Goal: Answer question/provide support

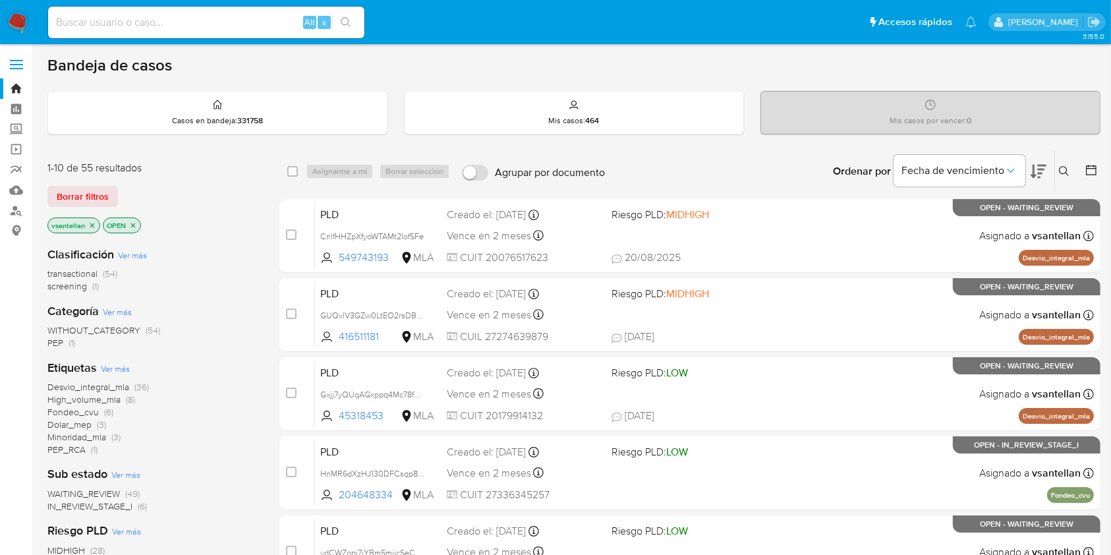
drag, startPoint x: 667, startPoint y: 61, endPoint x: 675, endPoint y: 64, distance: 8.6
click at [667, 61] on div "Bandeja de casos" at bounding box center [573, 65] width 1053 height 20
click at [1064, 169] on icon at bounding box center [1064, 171] width 11 height 11
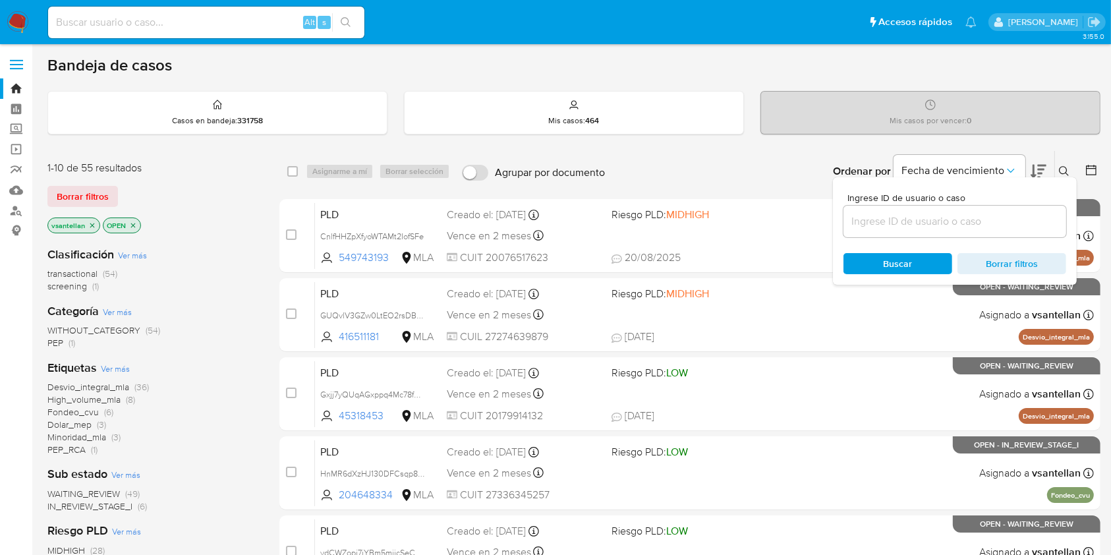
click at [1010, 219] on input at bounding box center [955, 221] width 223 height 17
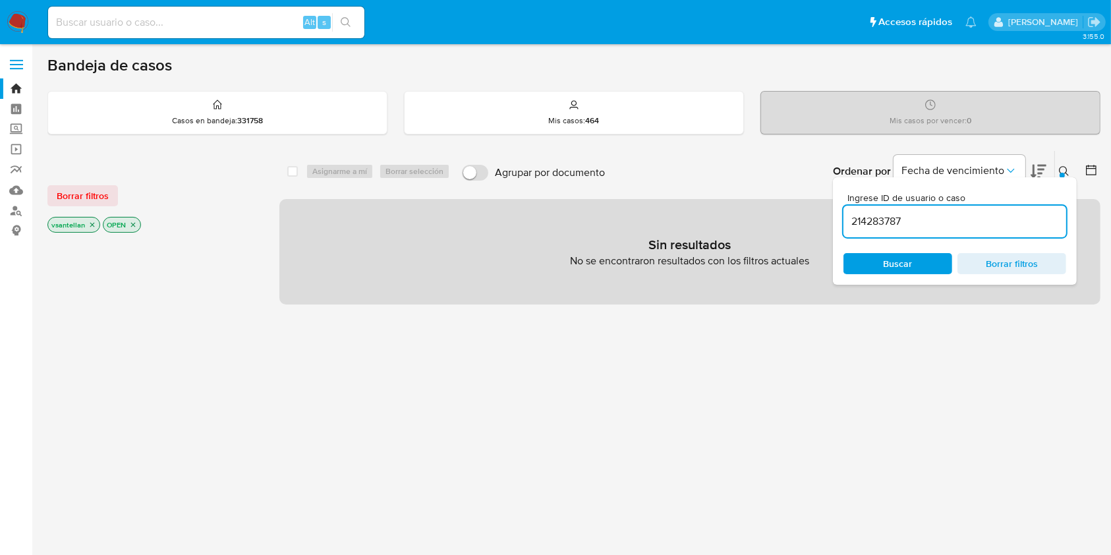
click at [1068, 173] on icon at bounding box center [1064, 171] width 11 height 11
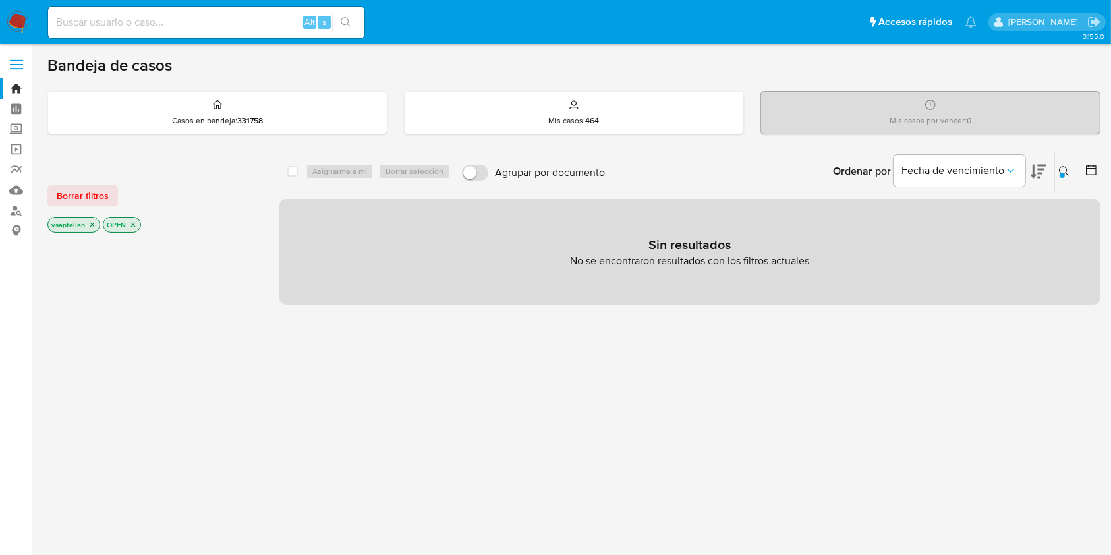
drag, startPoint x: 1066, startPoint y: 166, endPoint x: 1035, endPoint y: 202, distance: 47.6
click at [1066, 166] on icon at bounding box center [1064, 171] width 11 height 11
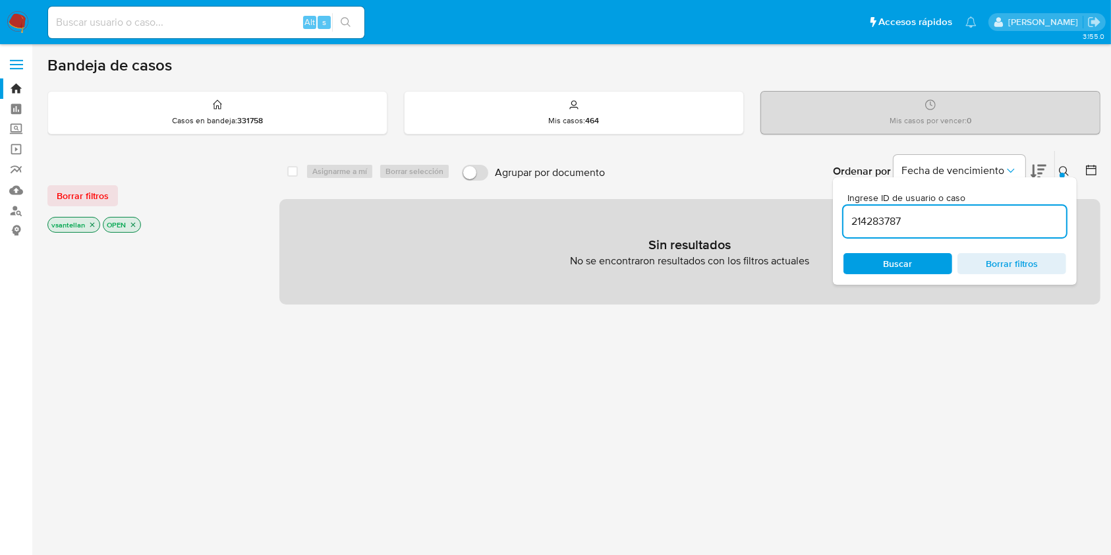
click at [1010, 219] on input "214283787" at bounding box center [955, 221] width 223 height 17
click at [1063, 168] on icon at bounding box center [1064, 171] width 11 height 11
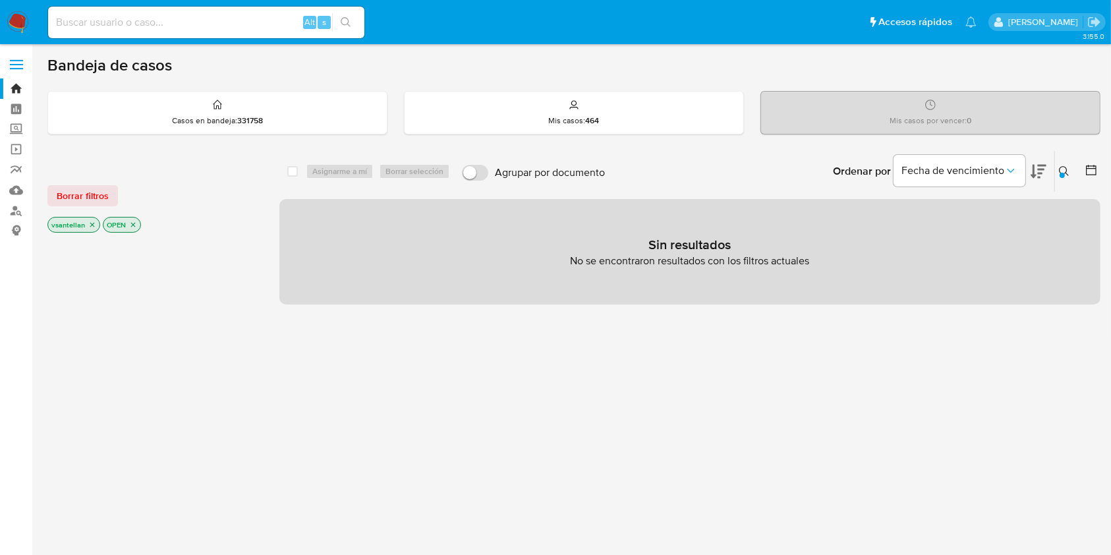
click at [1062, 175] on div at bounding box center [1062, 175] width 5 height 5
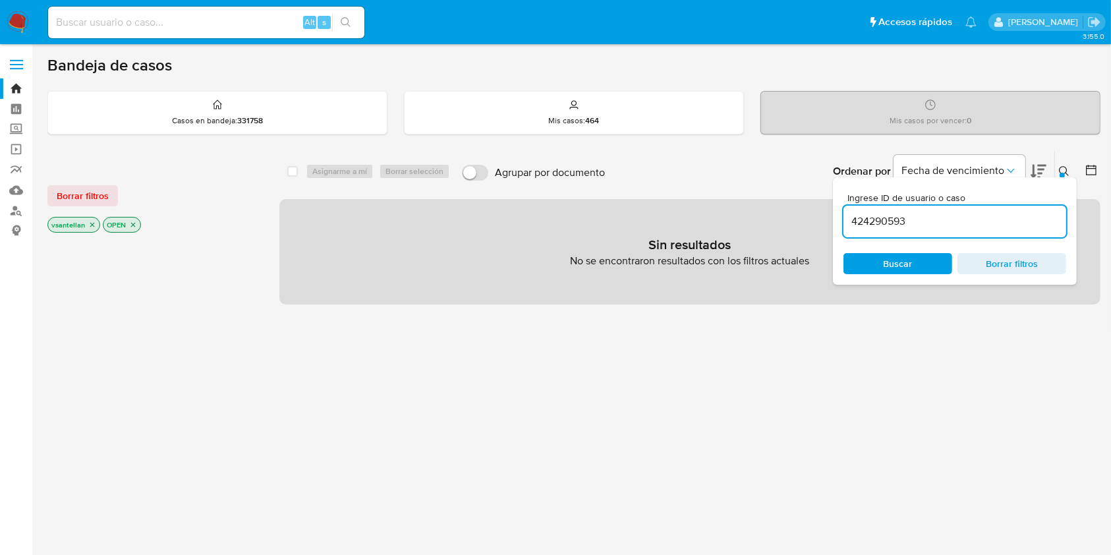
click at [985, 223] on input "424290593" at bounding box center [955, 221] width 223 height 17
click at [1063, 171] on button at bounding box center [1066, 171] width 22 height 16
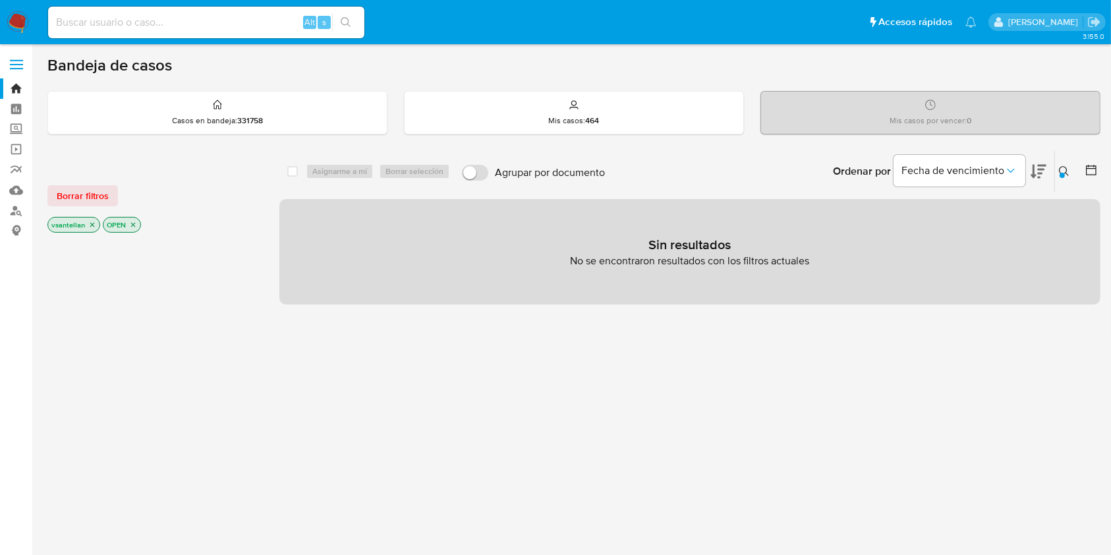
click at [1060, 175] on div at bounding box center [1062, 175] width 5 height 5
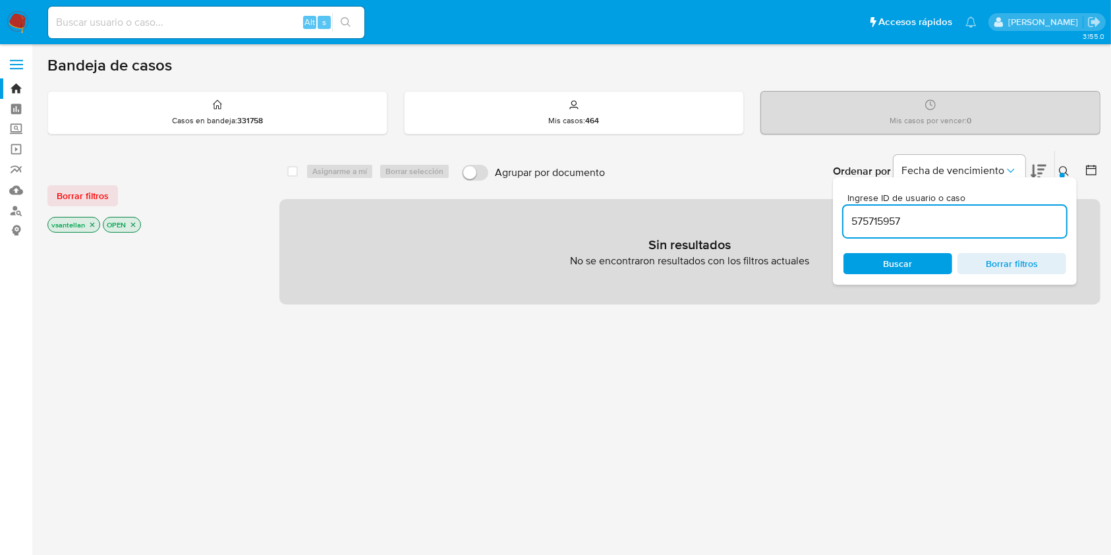
click at [944, 209] on div "575715957" at bounding box center [955, 222] width 223 height 32
click at [944, 219] on input "575715957" at bounding box center [955, 221] width 223 height 17
paste input "9652374"
click at [1063, 173] on div at bounding box center [1062, 175] width 5 height 5
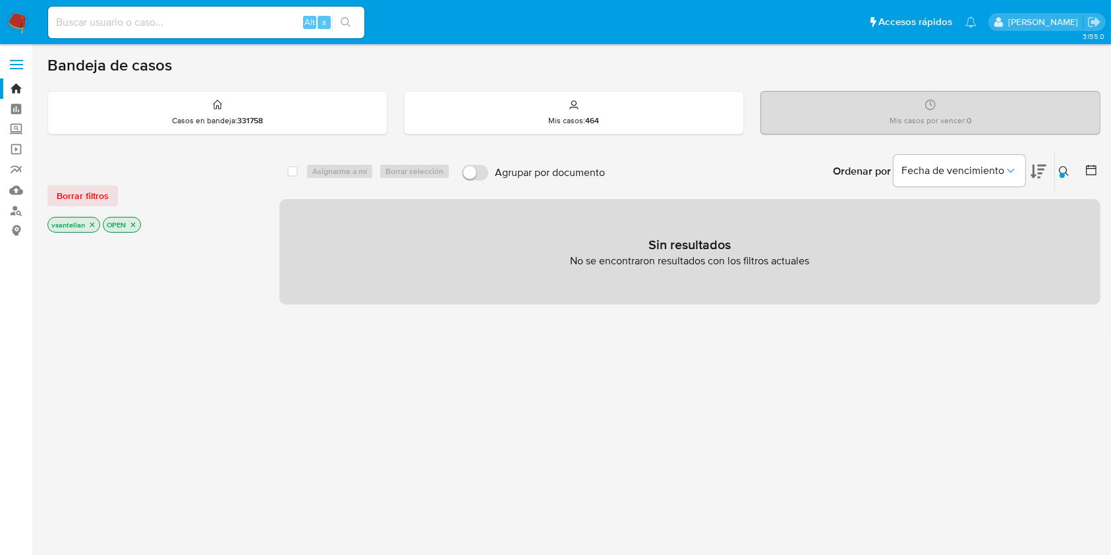
click at [1062, 170] on icon at bounding box center [1064, 171] width 11 height 11
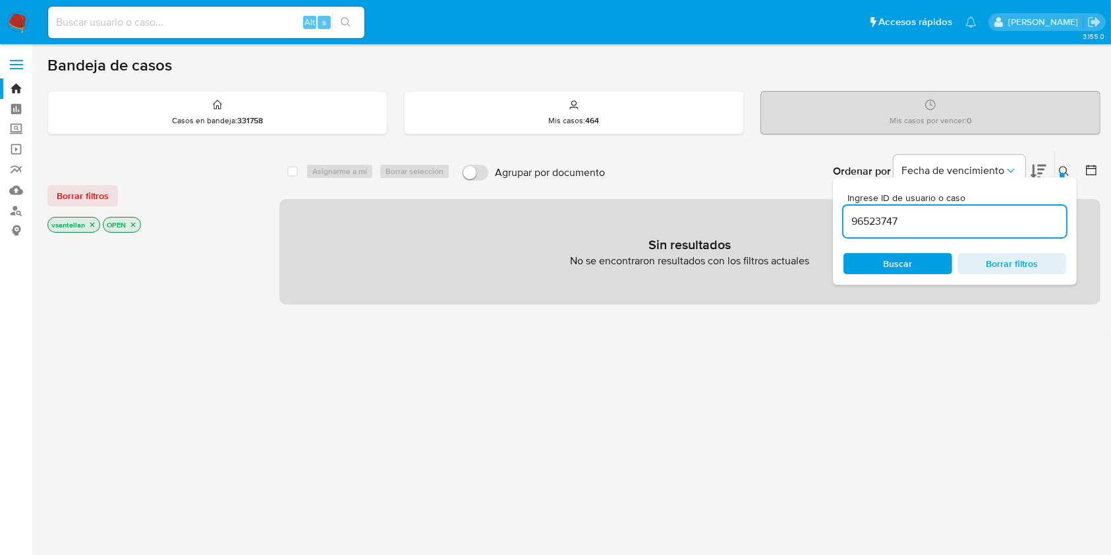
click at [972, 227] on input "96523747" at bounding box center [955, 221] width 223 height 17
click at [1065, 171] on icon at bounding box center [1064, 171] width 11 height 11
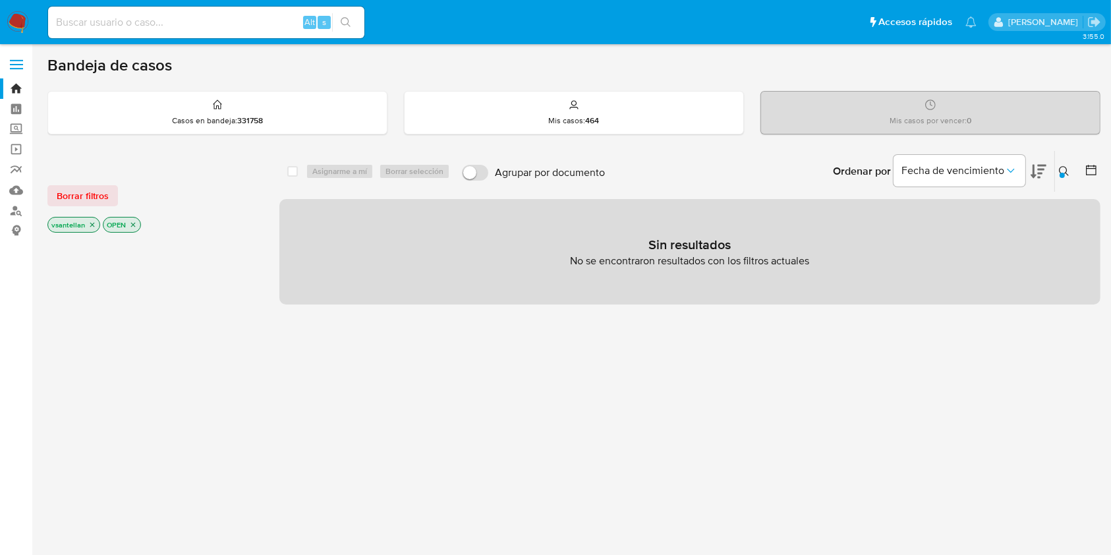
click at [1068, 174] on icon at bounding box center [1064, 171] width 10 height 10
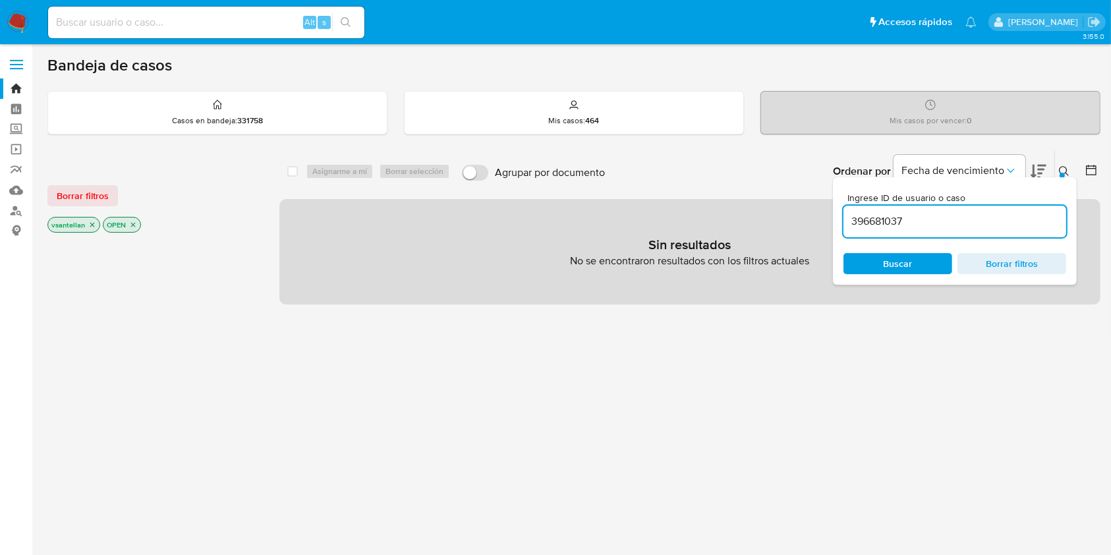
click at [998, 219] on input "396681037" at bounding box center [955, 221] width 223 height 17
click at [1064, 173] on div at bounding box center [1062, 175] width 5 height 5
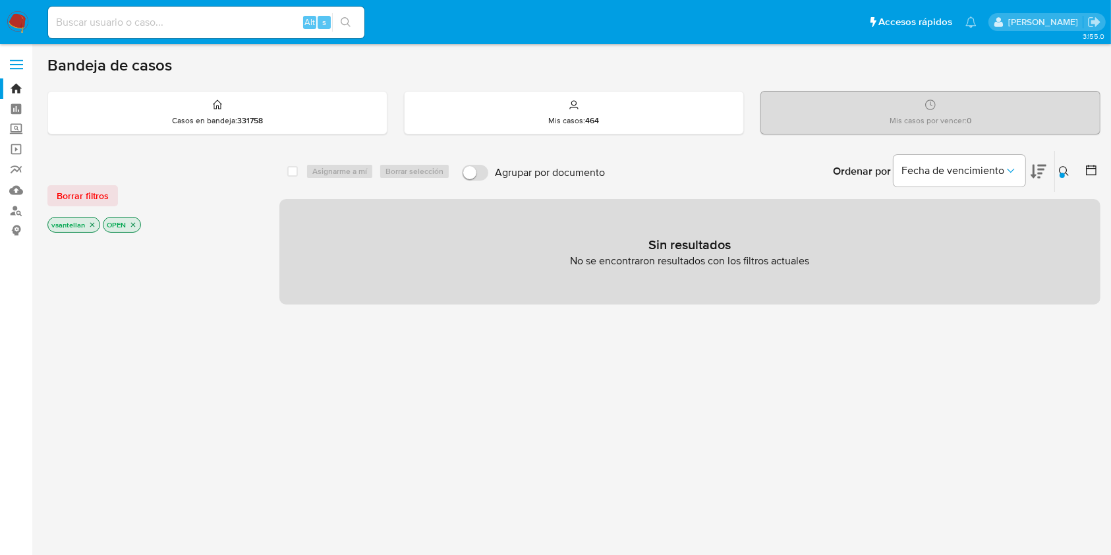
drag, startPoint x: 1070, startPoint y: 168, endPoint x: 1060, endPoint y: 180, distance: 15.4
click at [1070, 168] on icon at bounding box center [1064, 171] width 11 height 11
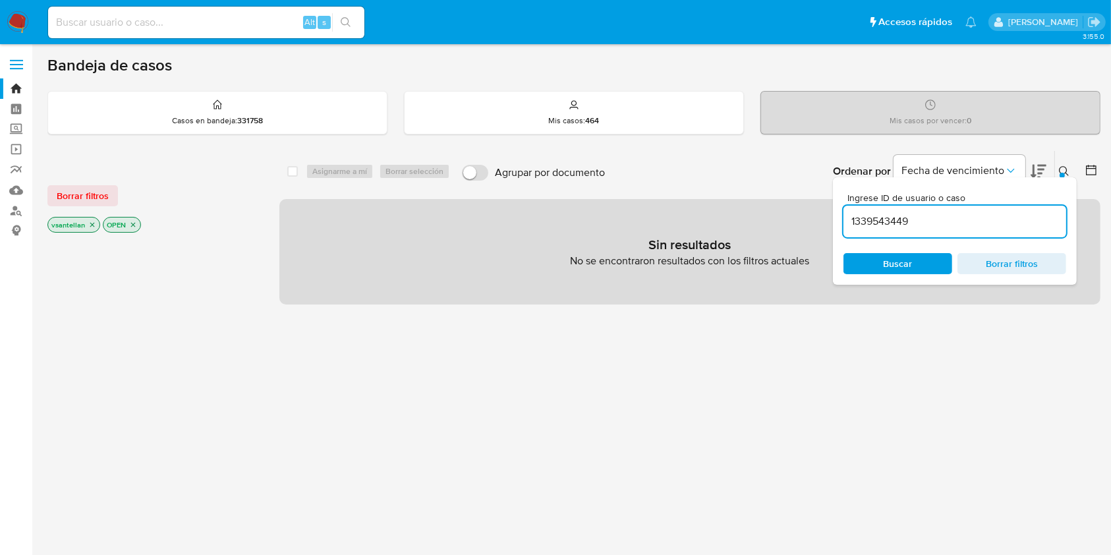
click at [978, 217] on input "1339543449" at bounding box center [955, 221] width 223 height 17
click at [1060, 173] on div at bounding box center [1062, 175] width 5 height 5
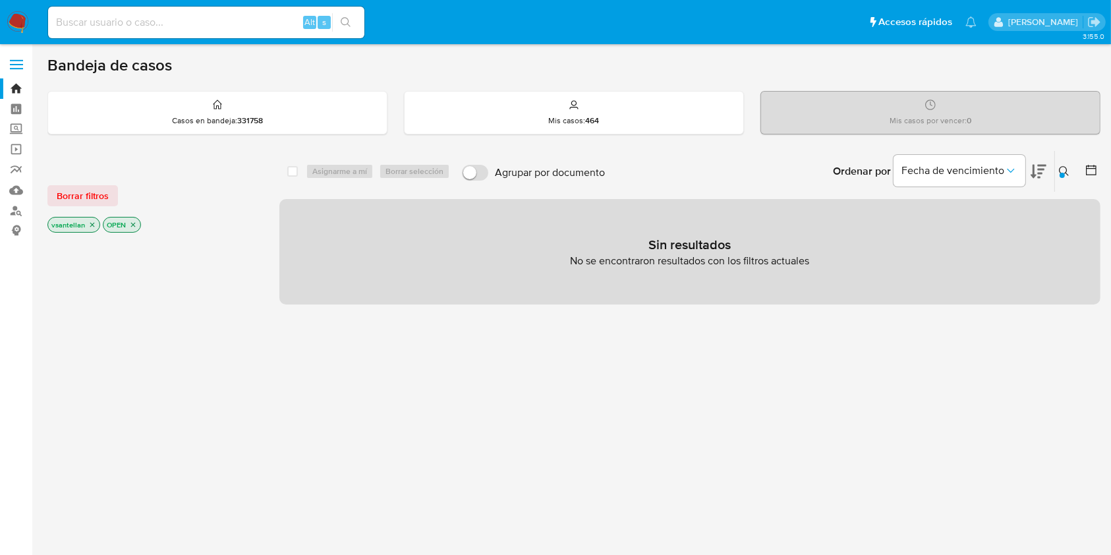
click at [1060, 170] on icon at bounding box center [1064, 171] width 11 height 11
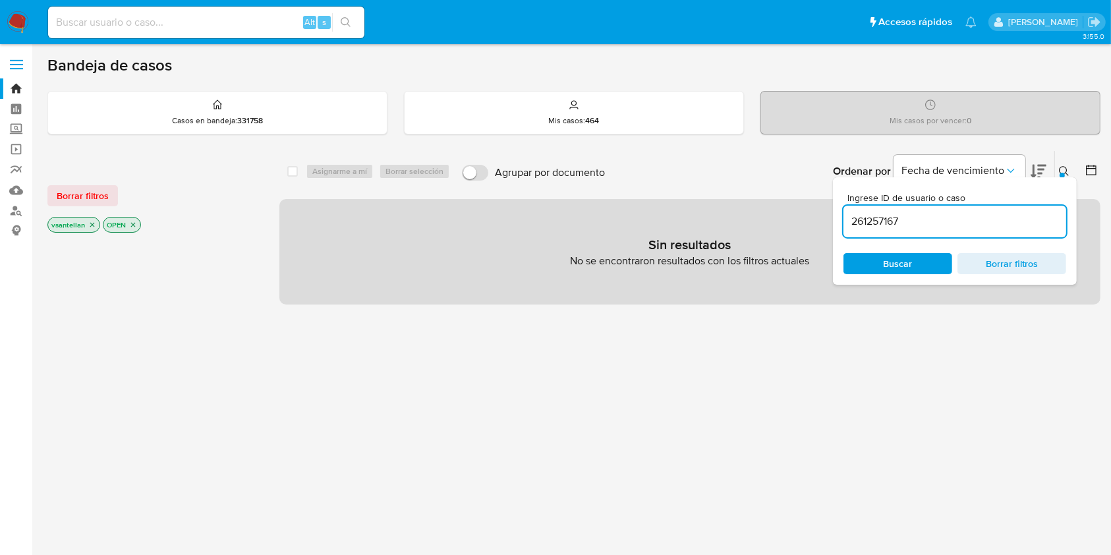
click at [982, 219] on input "261257167" at bounding box center [955, 221] width 223 height 17
type input "547281972"
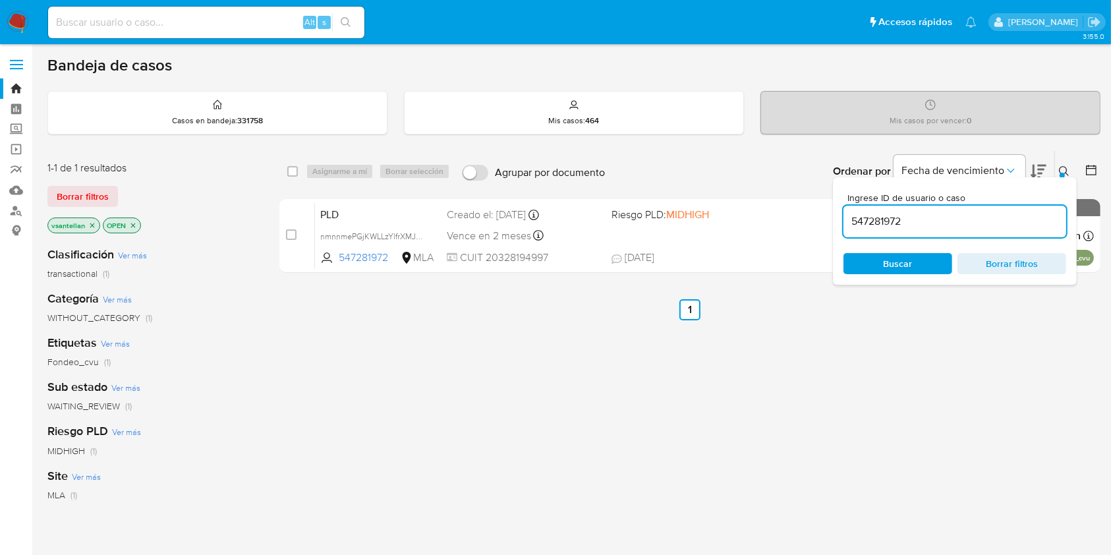
click at [1062, 173] on div at bounding box center [1062, 175] width 5 height 5
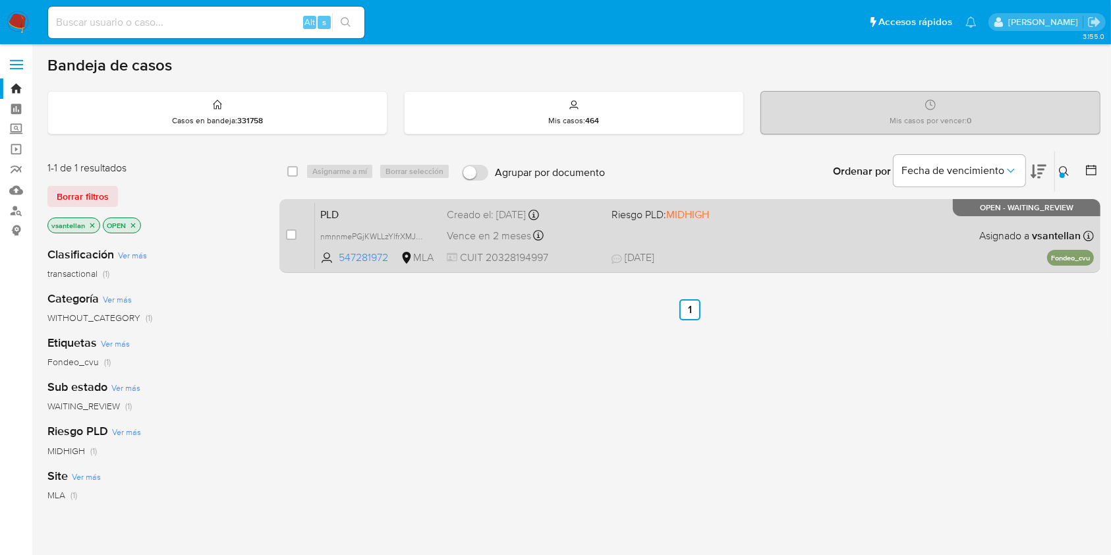
click at [855, 229] on div "PLD nmnnmePGjKWLLzYlfrXMJFAZ 547281972 MLA Riesgo PLD: MIDHIGH Creado el: 12/08…" at bounding box center [704, 235] width 779 height 67
click at [294, 233] on input "checkbox" at bounding box center [291, 234] width 11 height 11
checkbox input "true"
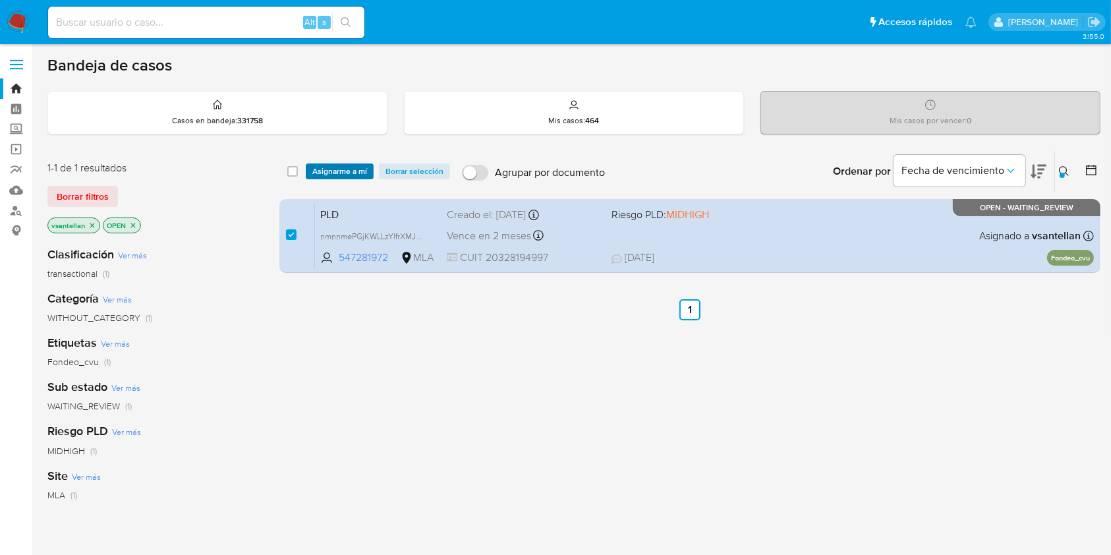
click at [327, 169] on span "Asignarme a mí" at bounding box center [339, 171] width 55 height 13
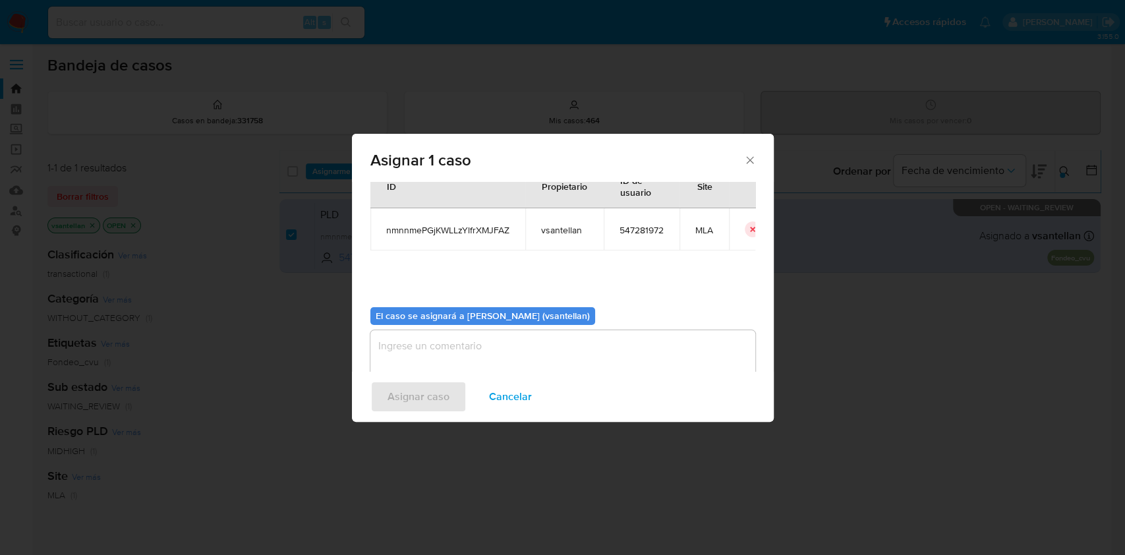
scroll to position [67, 0]
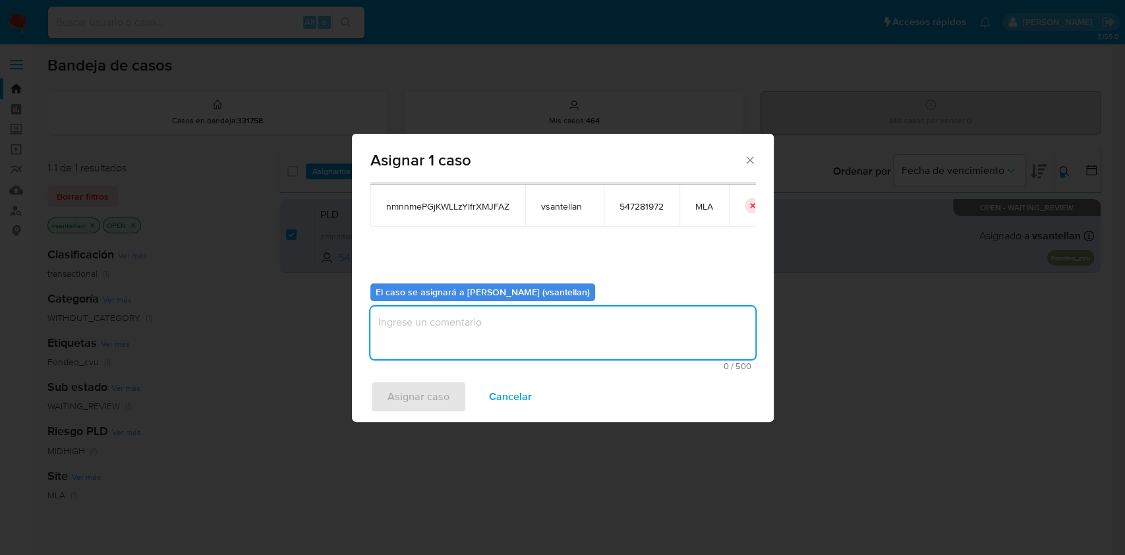
click at [457, 353] on textarea "assign-modal" at bounding box center [562, 332] width 385 height 53
type textarea "1"
click at [443, 391] on span "Asignar caso" at bounding box center [418, 396] width 62 height 29
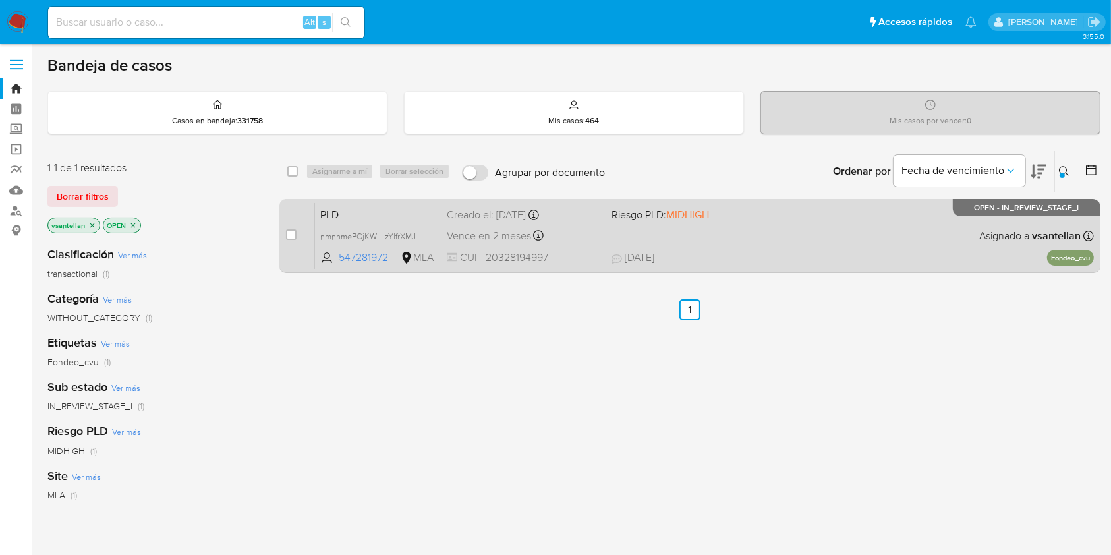
drag, startPoint x: 295, startPoint y: 234, endPoint x: 306, endPoint y: 211, distance: 25.4
click at [295, 233] on input "checkbox" at bounding box center [291, 234] width 11 height 11
checkbox input "true"
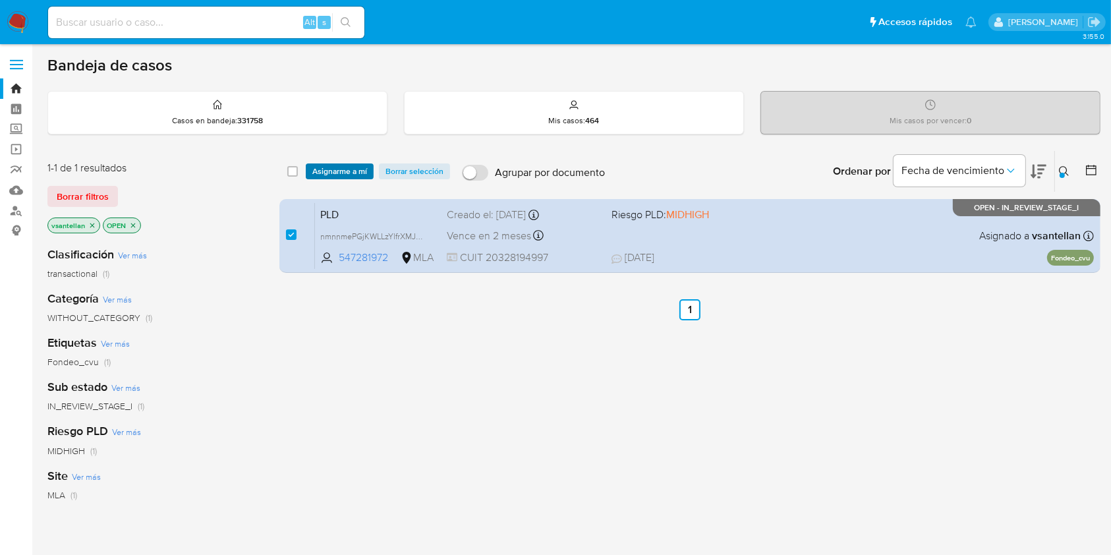
click at [325, 173] on span "Asignarme a mí" at bounding box center [339, 171] width 55 height 13
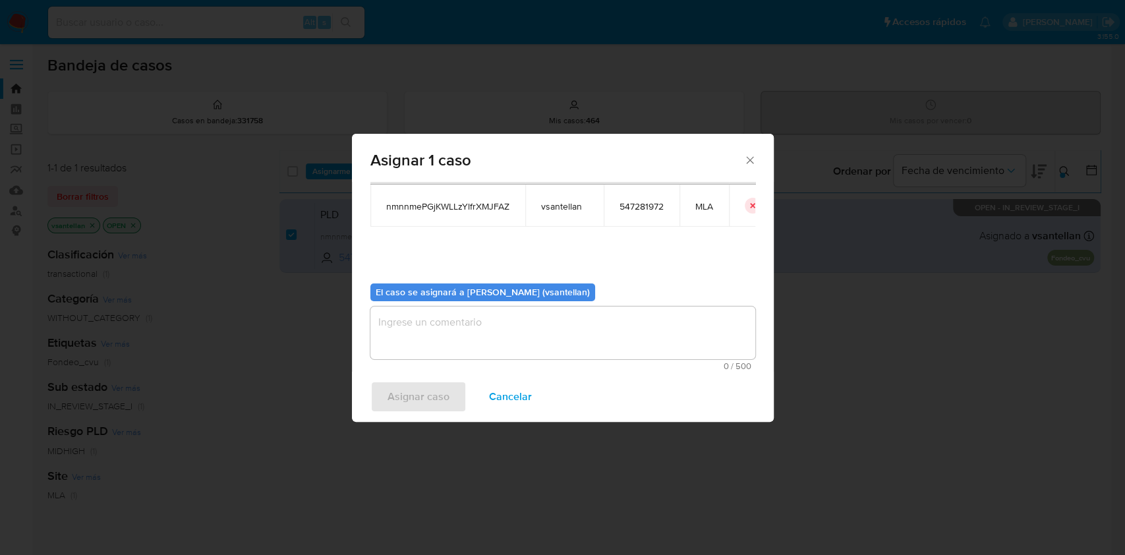
drag, startPoint x: 381, startPoint y: 337, endPoint x: 388, endPoint y: 347, distance: 11.7
click at [382, 338] on textarea "assign-modal" at bounding box center [562, 332] width 385 height 53
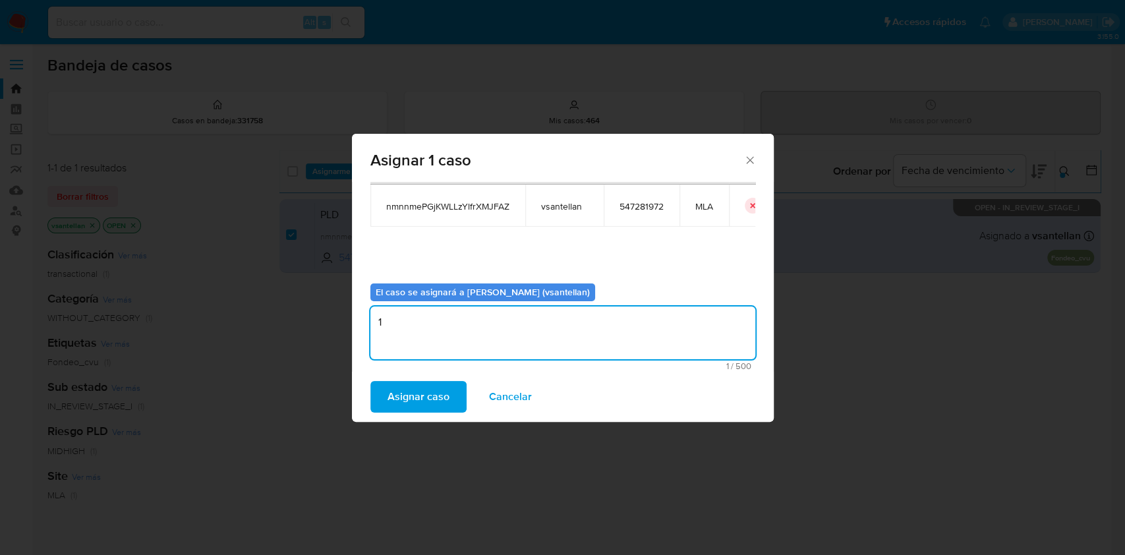
type textarea "1"
click at [406, 373] on div "Asignar caso Cancelar" at bounding box center [563, 397] width 422 height 50
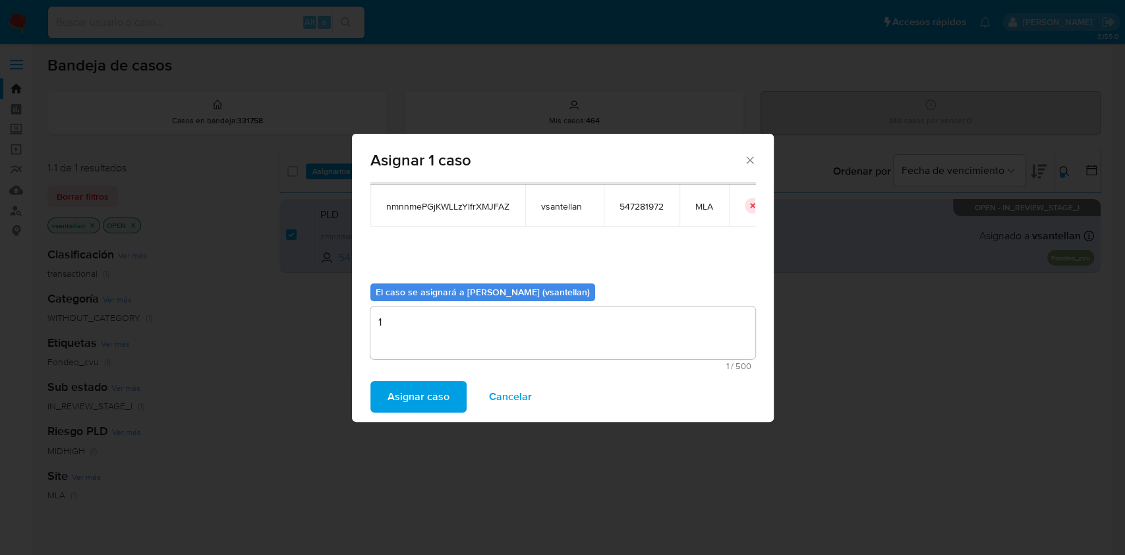
click at [409, 387] on span "Asignar caso" at bounding box center [418, 396] width 62 height 29
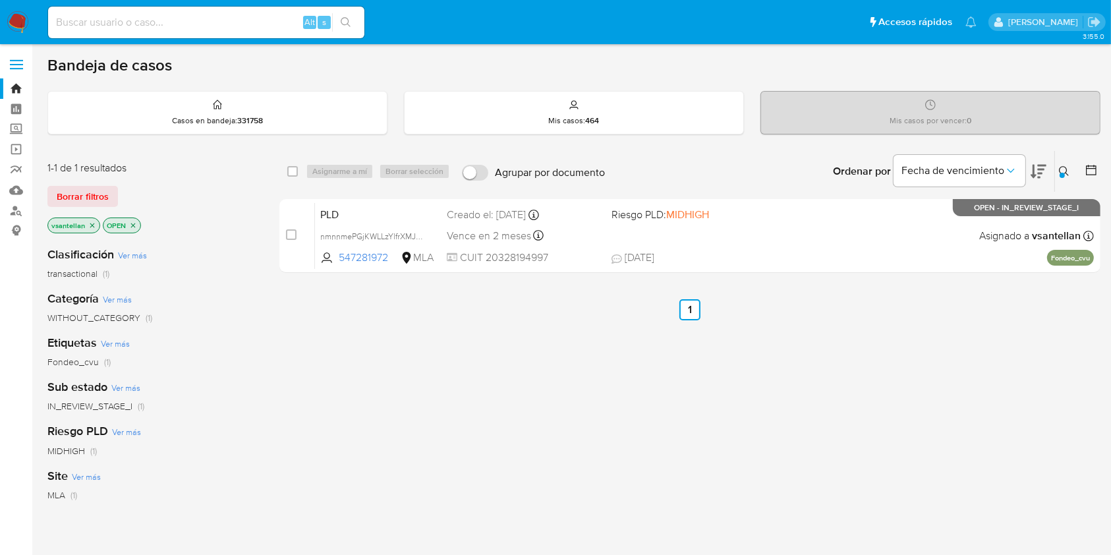
click at [21, 20] on img at bounding box center [18, 22] width 22 height 22
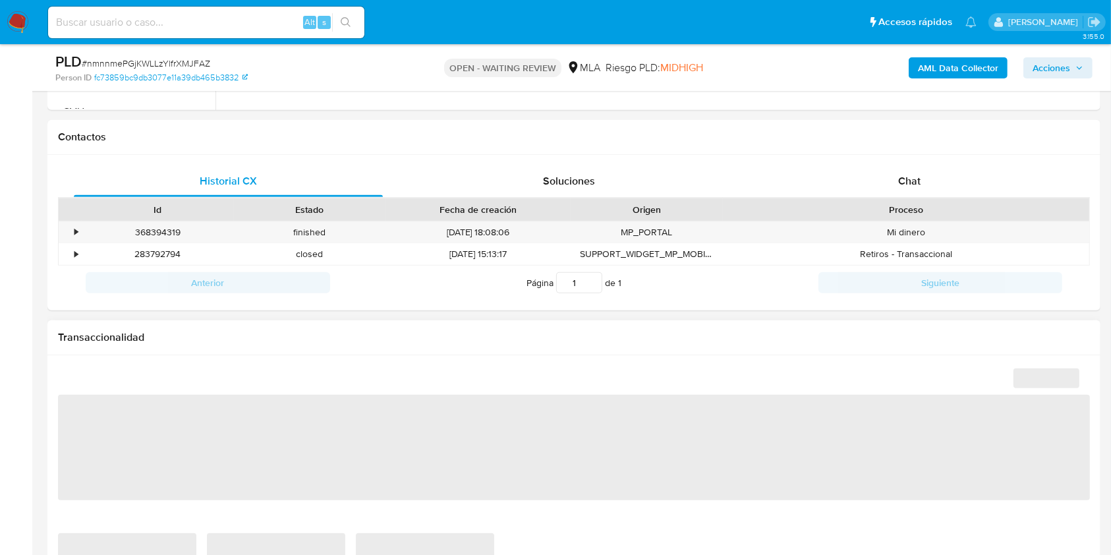
scroll to position [615, 0]
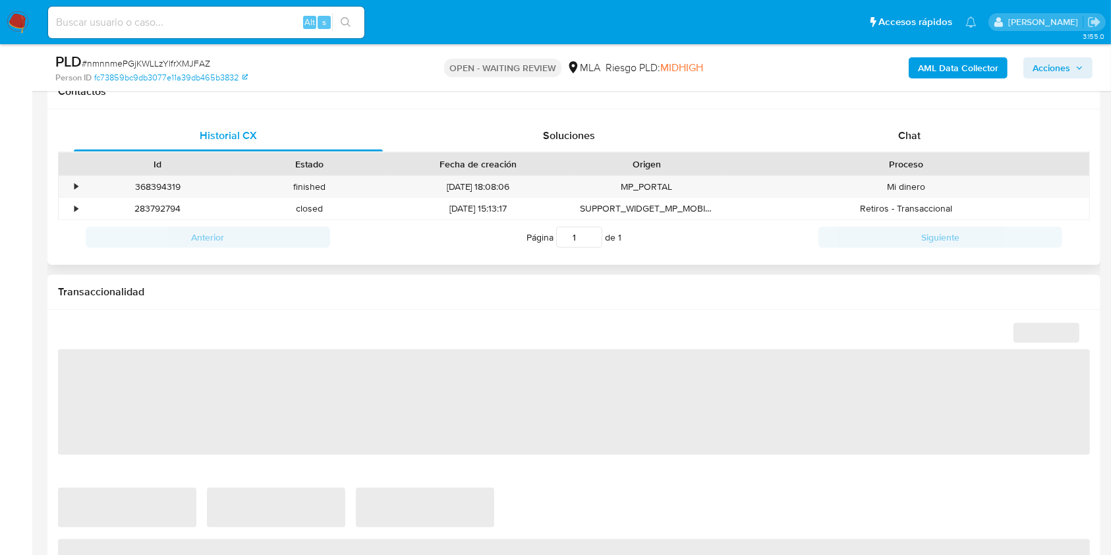
click at [940, 117] on div "Historial CX Soluciones Chat Id Estado Fecha de creación Origen Proceso • 36839…" at bounding box center [573, 187] width 1053 height 156
click at [942, 142] on div "Chat" at bounding box center [909, 136] width 309 height 32
select select "10"
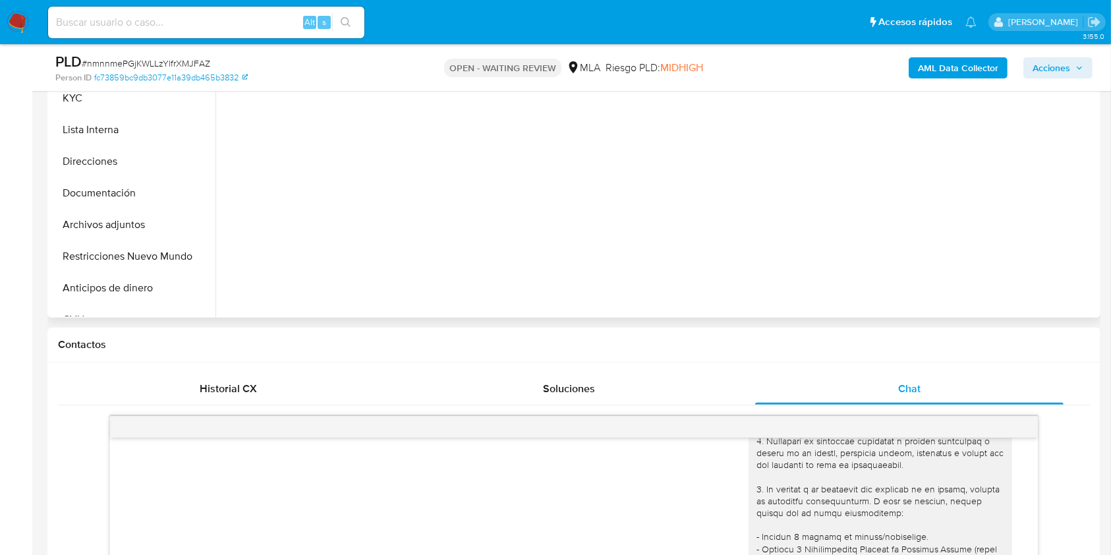
scroll to position [264, 0]
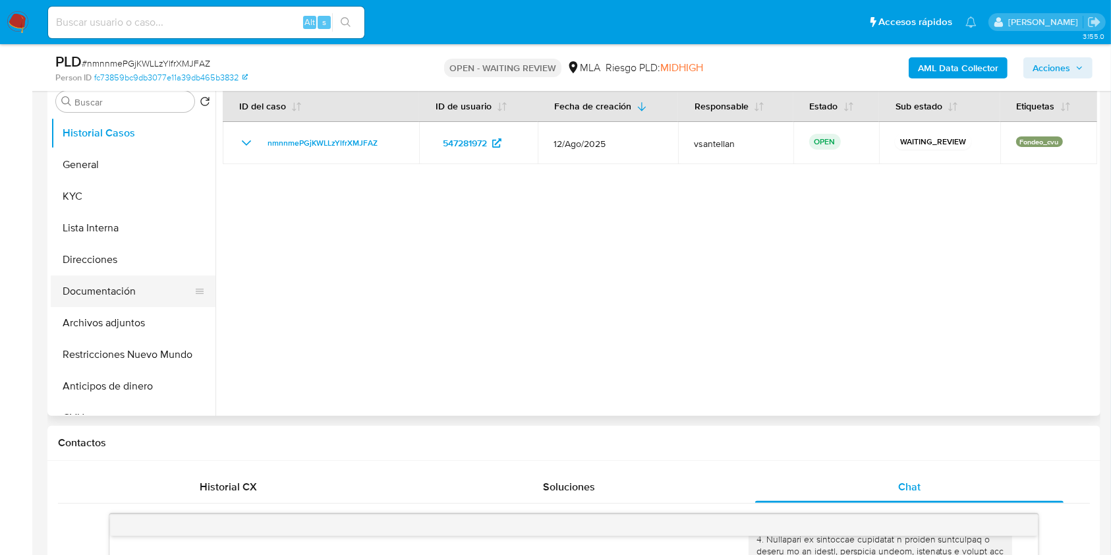
drag, startPoint x: 95, startPoint y: 279, endPoint x: 134, endPoint y: 287, distance: 40.3
click at [95, 279] on button "Documentación" at bounding box center [128, 291] width 154 height 32
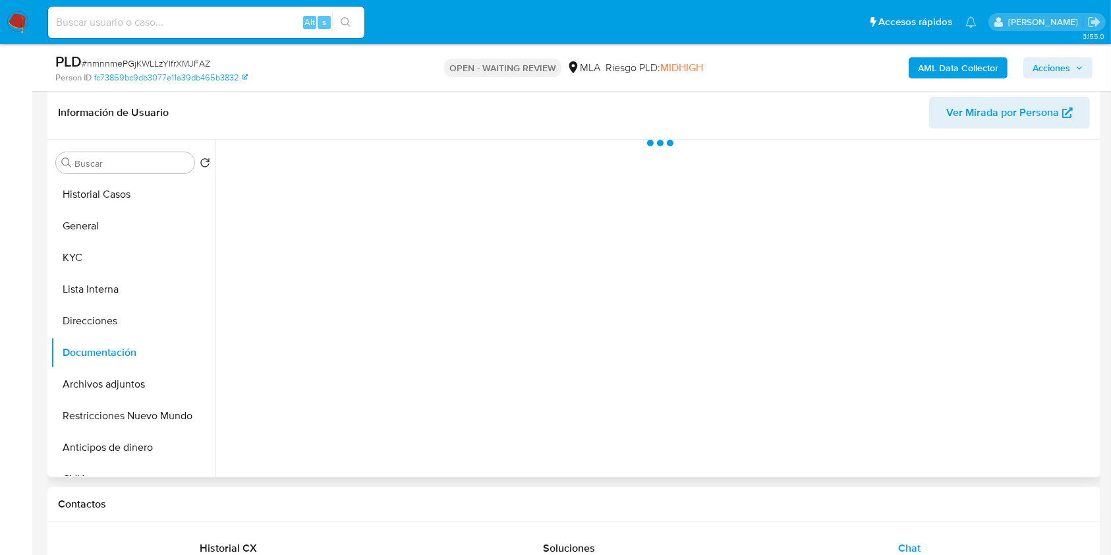
scroll to position [175, 0]
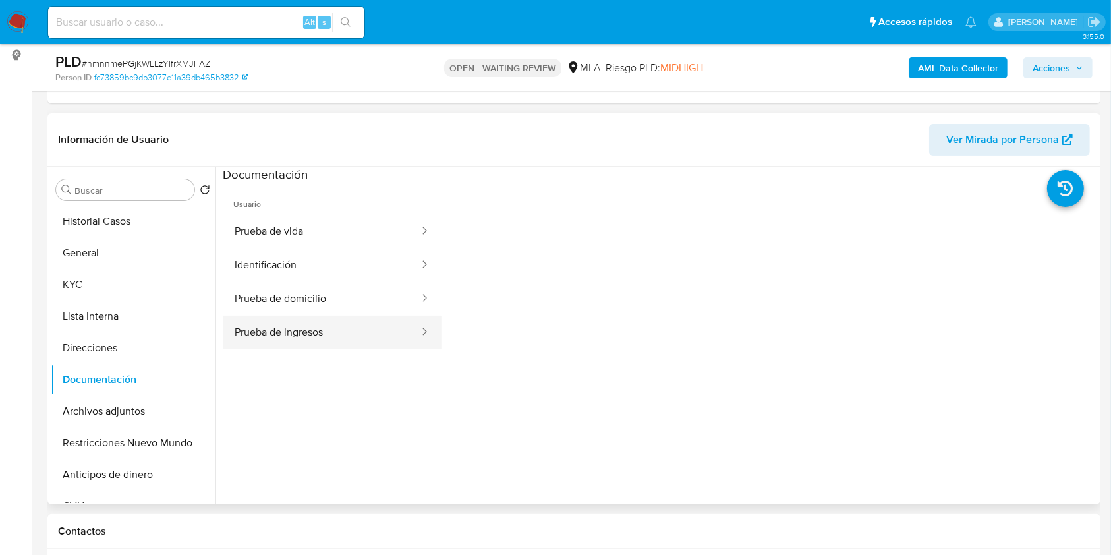
click at [366, 337] on button "Prueba de ingresos" at bounding box center [322, 333] width 198 height 34
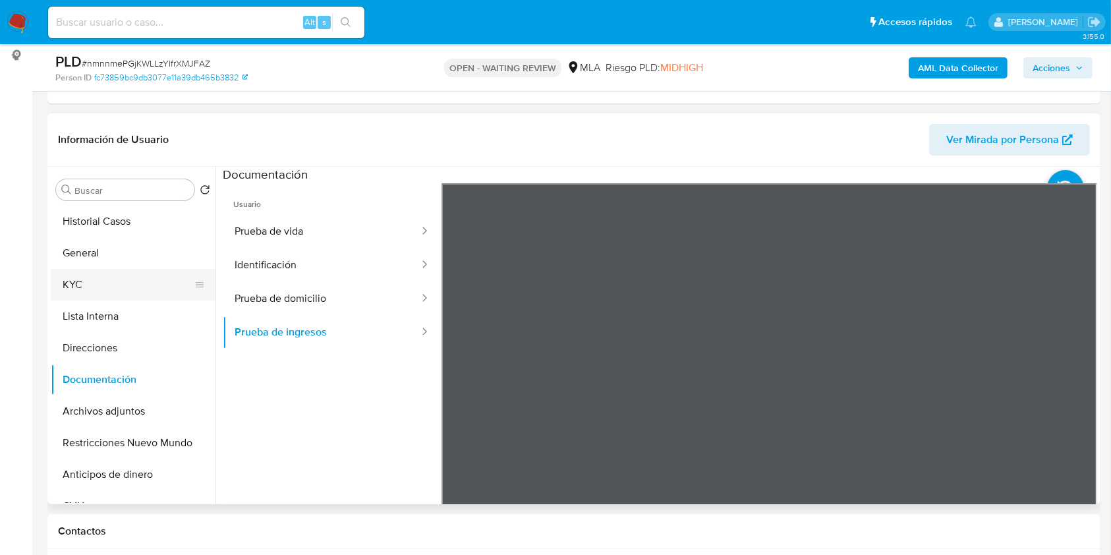
click at [73, 282] on button "KYC" at bounding box center [128, 285] width 154 height 32
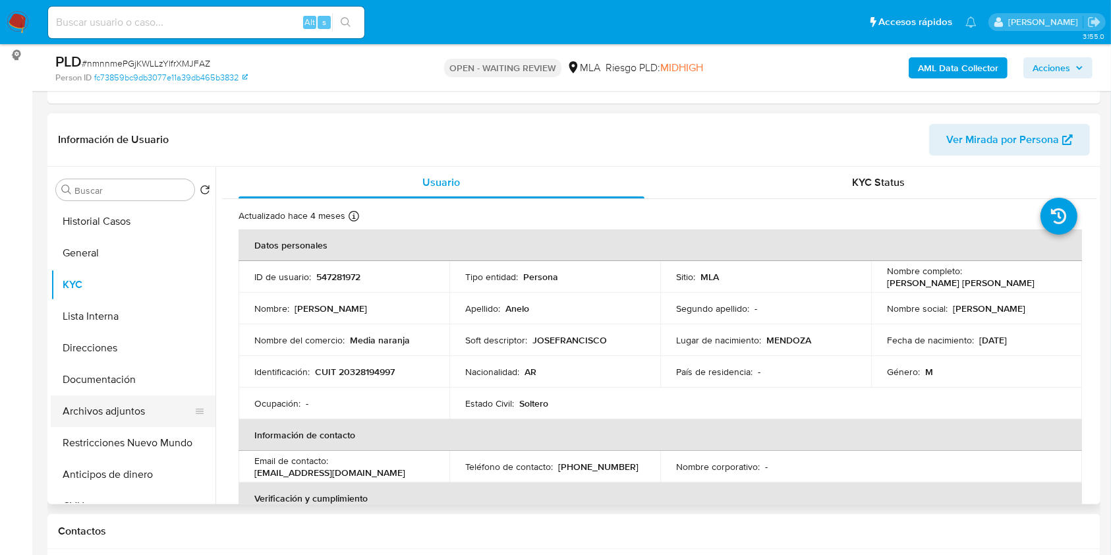
click at [121, 410] on button "Archivos adjuntos" at bounding box center [128, 411] width 154 height 32
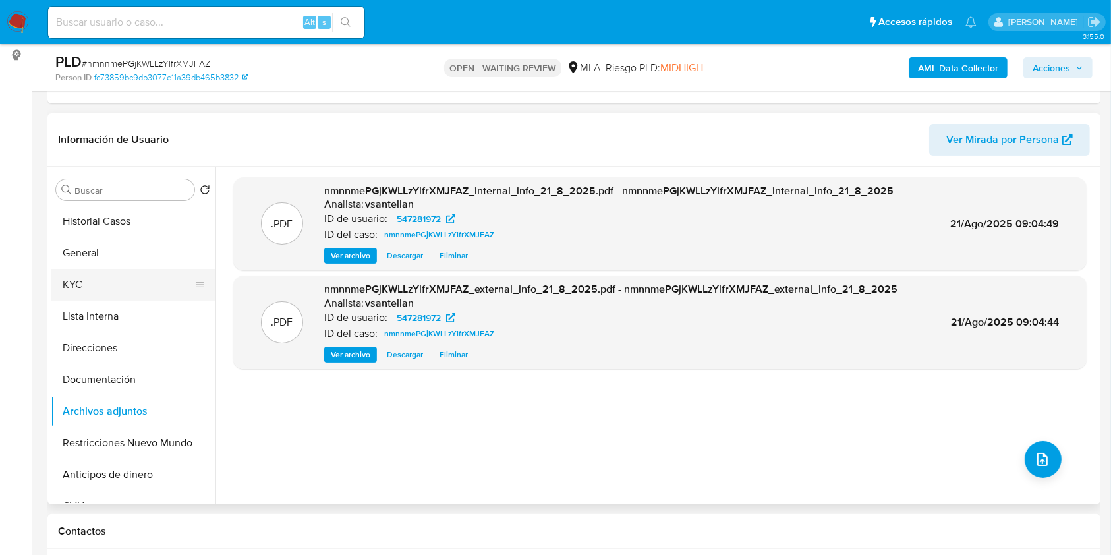
click at [103, 278] on button "KYC" at bounding box center [128, 285] width 154 height 32
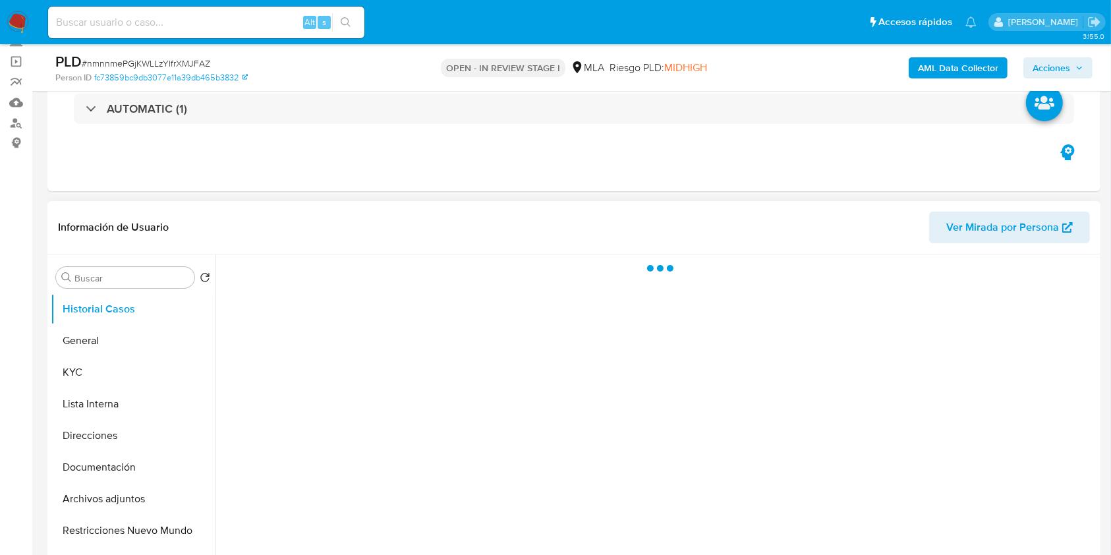
scroll to position [88, 0]
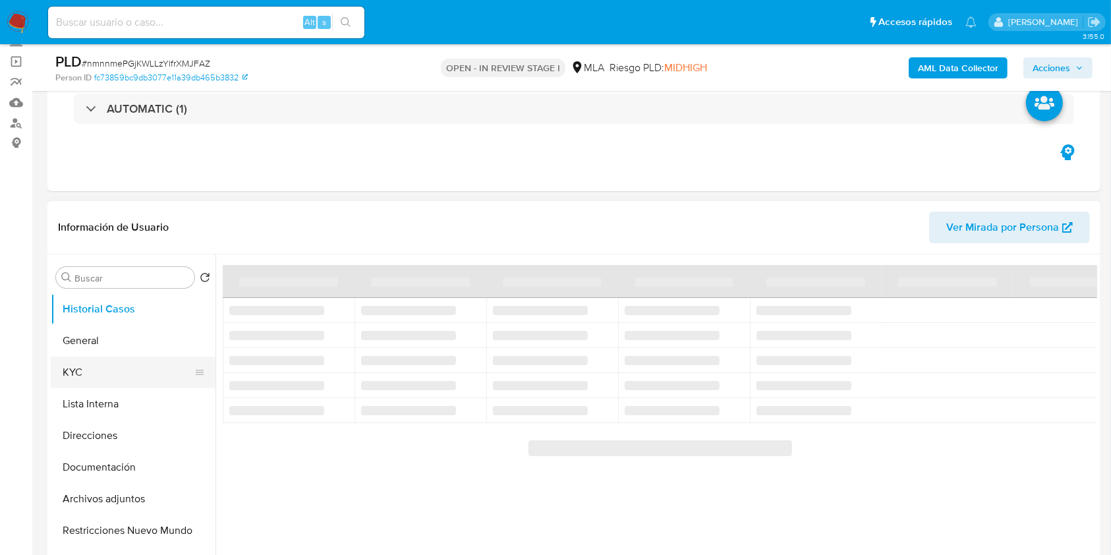
click at [138, 370] on button "KYC" at bounding box center [128, 373] width 154 height 32
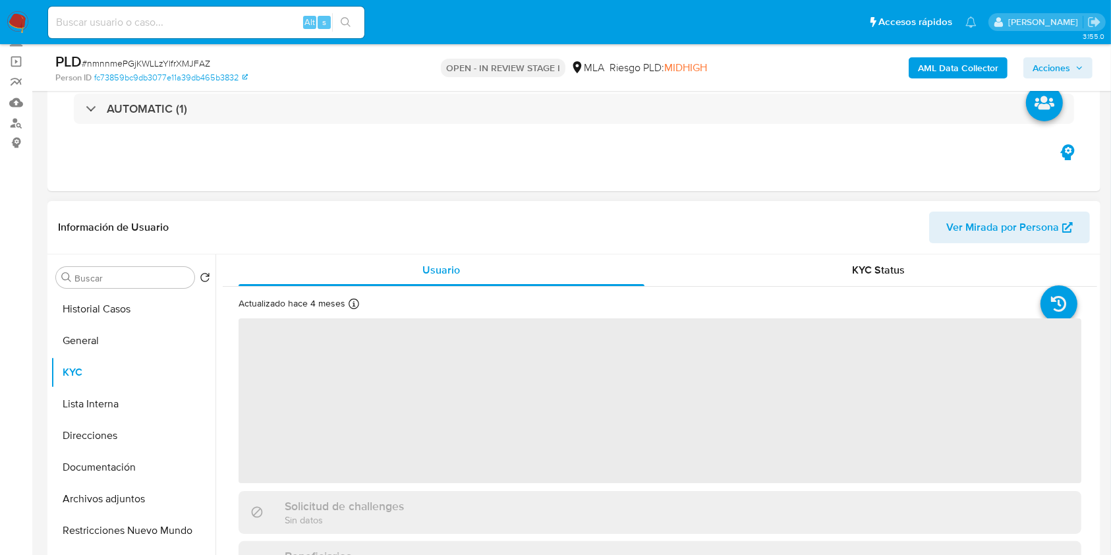
select select "10"
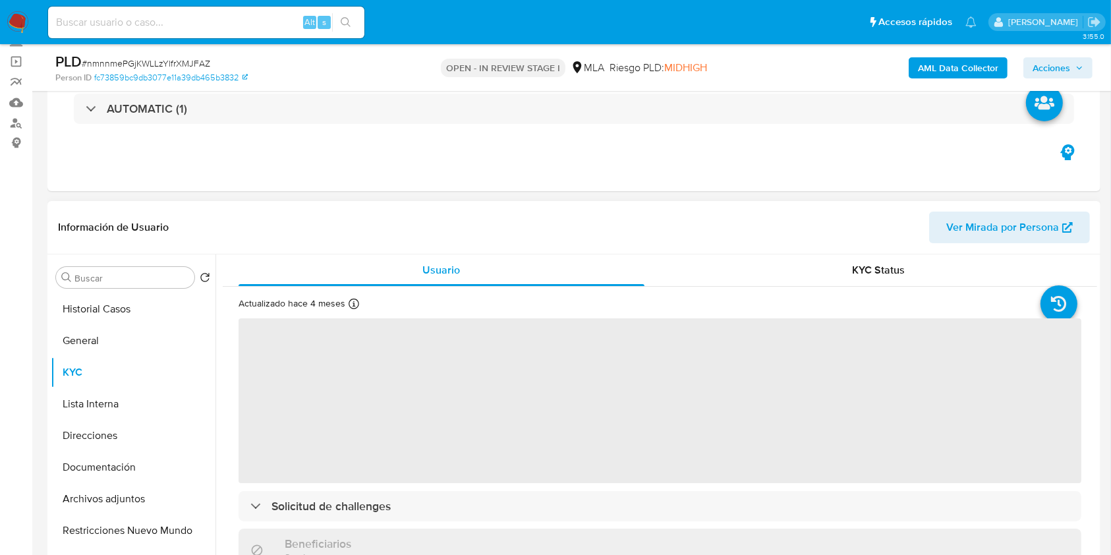
scroll to position [264, 0]
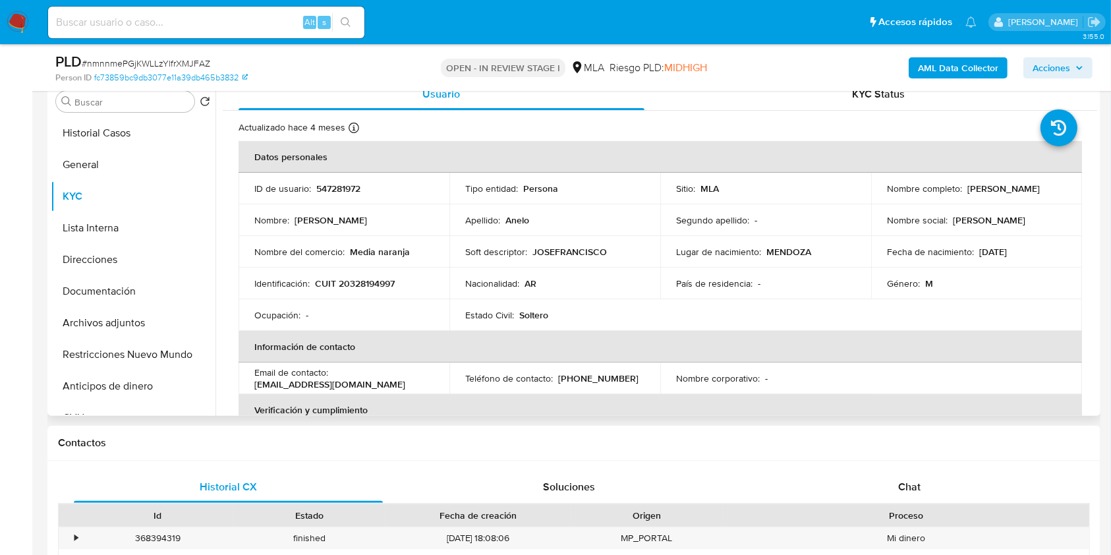
drag, startPoint x: 963, startPoint y: 187, endPoint x: 1070, endPoint y: 197, distance: 107.9
click at [1070, 197] on td "Nombre completo : Jose Francisco Anelo" at bounding box center [976, 189] width 211 height 32
copy p "Jose Francisco Anelo"
drag, startPoint x: 888, startPoint y: 482, endPoint x: 944, endPoint y: 273, distance: 216.9
click at [888, 483] on div "Chat" at bounding box center [909, 487] width 309 height 32
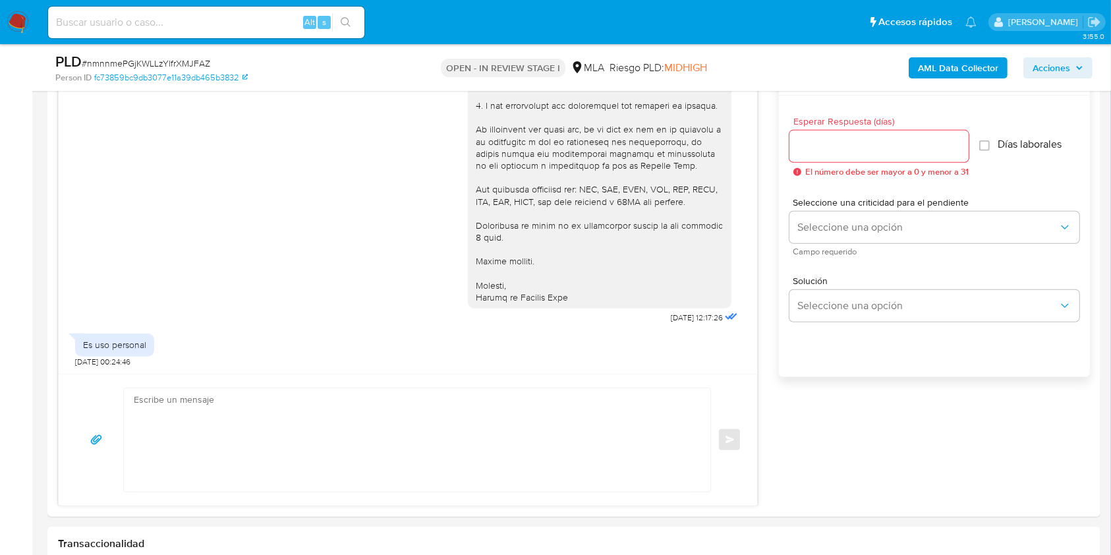
scroll to position [720, 0]
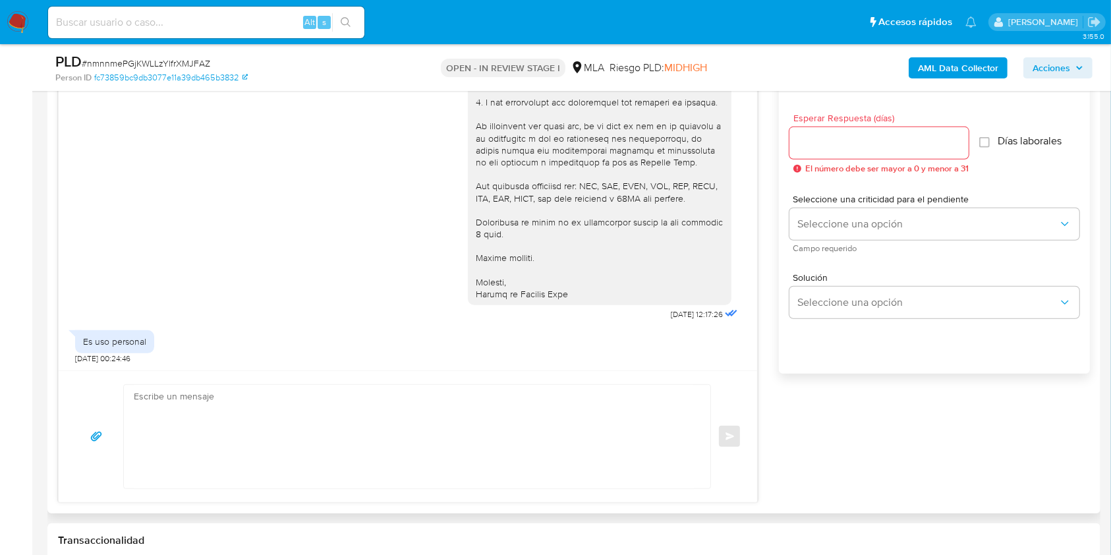
click at [264, 435] on textarea at bounding box center [414, 436] width 560 height 103
paste textarea "Hola Jose Francisco Anelo, Muchas gracias por la respuesta. Analizamos tu caso …"
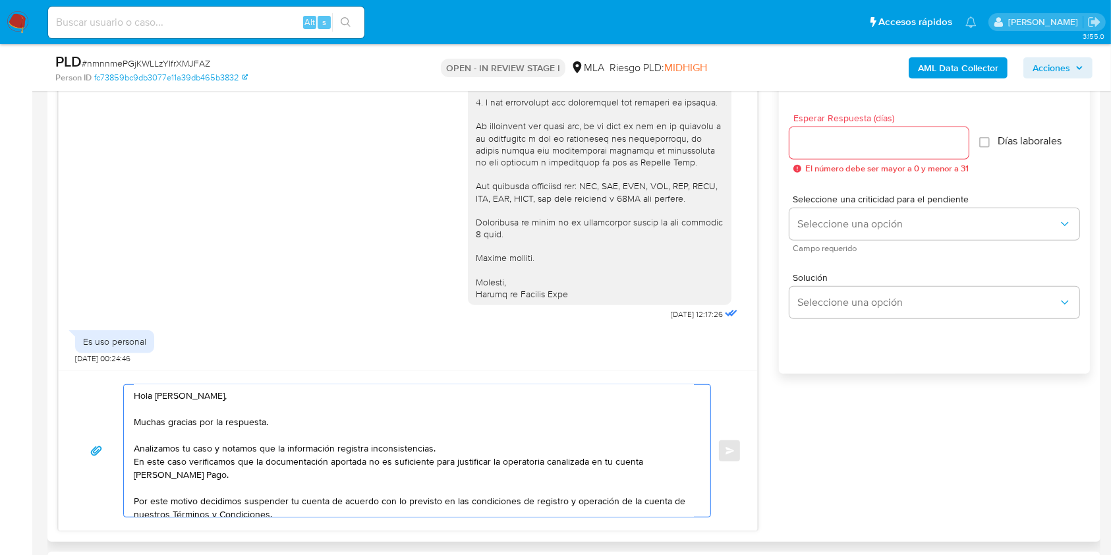
scroll to position [0, 0]
click at [134, 463] on textarea "Hola Jose Francisco Anelo, Muchas gracias por la respuesta. Analizamos tu caso …" at bounding box center [414, 451] width 560 height 132
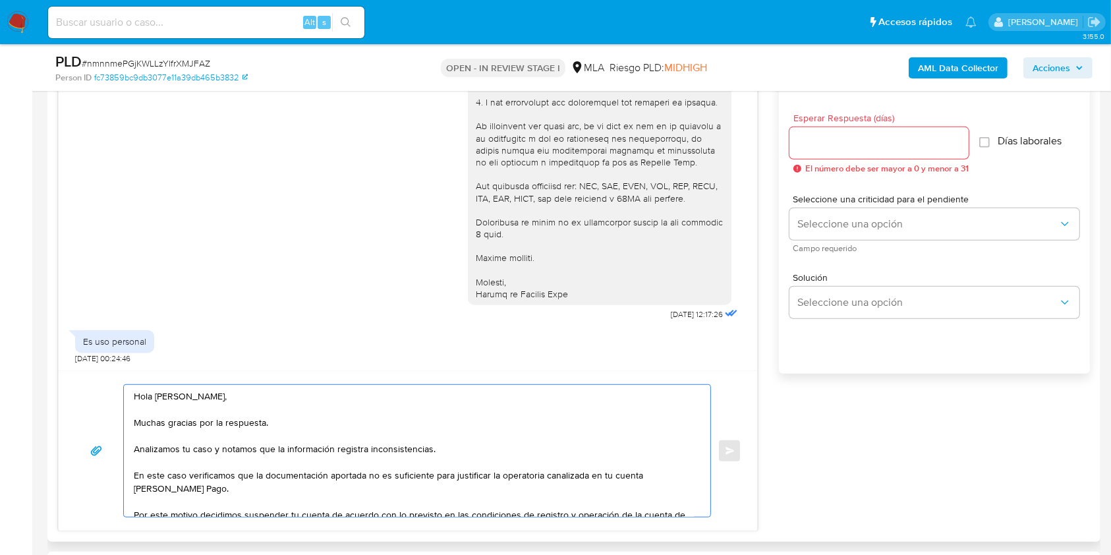
drag, startPoint x: 455, startPoint y: 451, endPoint x: 135, endPoint y: 449, distance: 319.6
click at [135, 449] on textarea "Hola Jose Francisco Anelo, Muchas gracias por la respuesta. Analizamos tu caso …" at bounding box center [414, 451] width 560 height 132
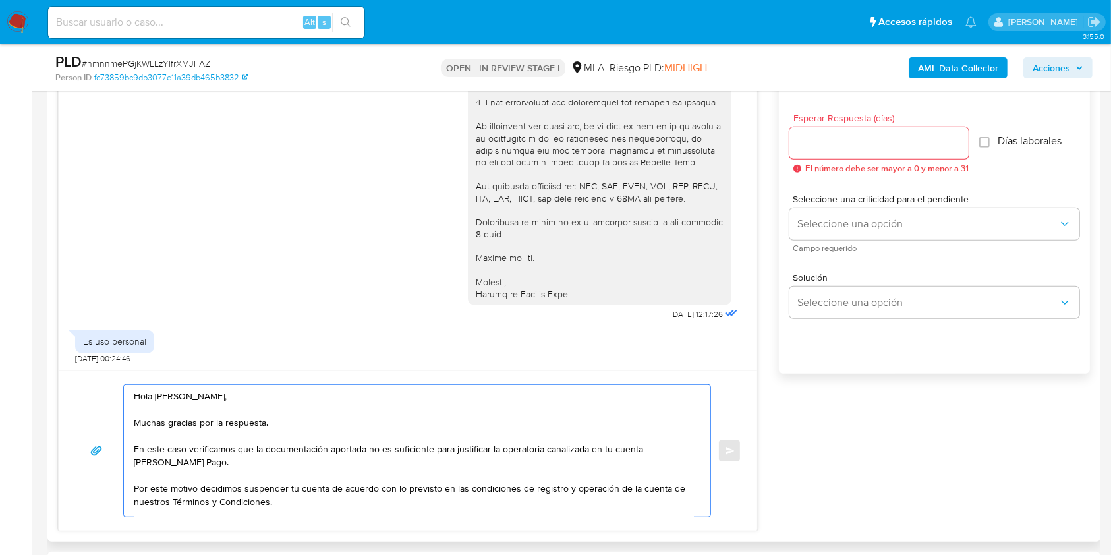
drag, startPoint x: 265, startPoint y: 448, endPoint x: 324, endPoint y: 446, distance: 59.3
click at [324, 446] on textarea "Hola Jose Francisco Anelo, Muchas gracias por la respuesta. En este caso verifi…" at bounding box center [414, 451] width 560 height 132
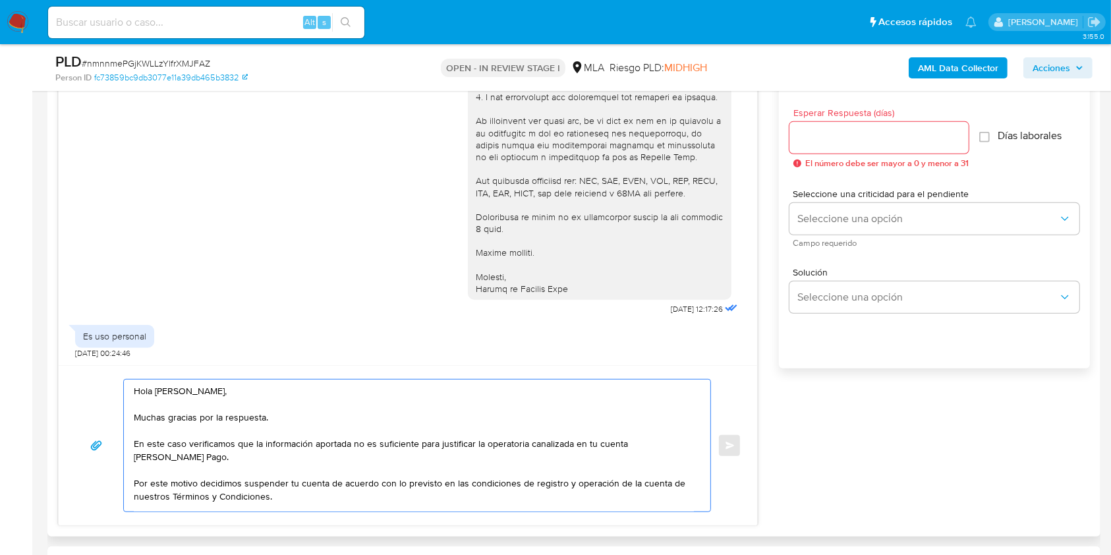
type textarea "Hola Jose Francisco Anelo, Muchas gracias por la respuesta. En este caso verifi…"
click at [835, 140] on input "Esperar Respuesta (días)" at bounding box center [878, 137] width 179 height 17
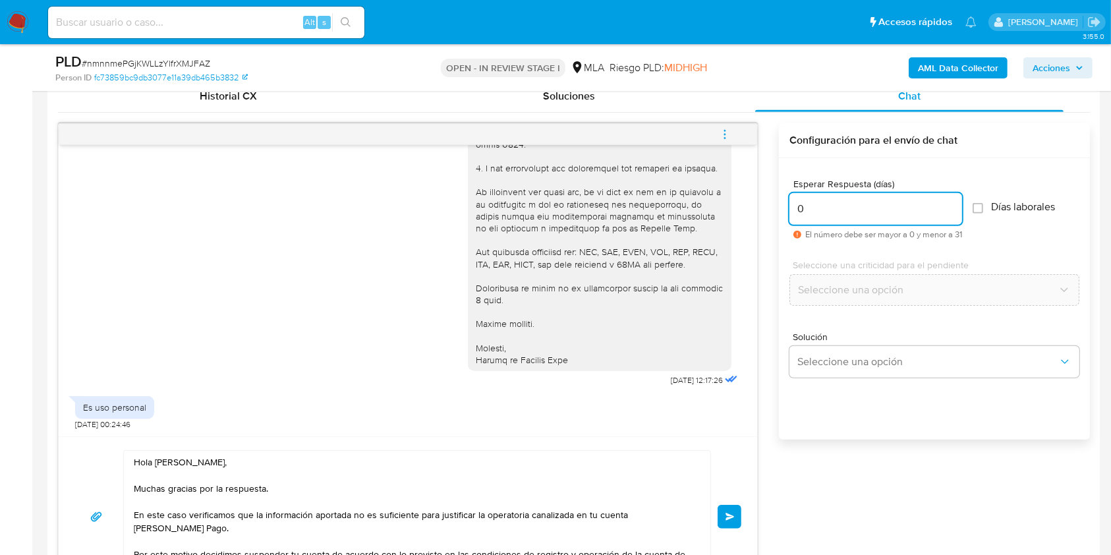
scroll to position [714, 0]
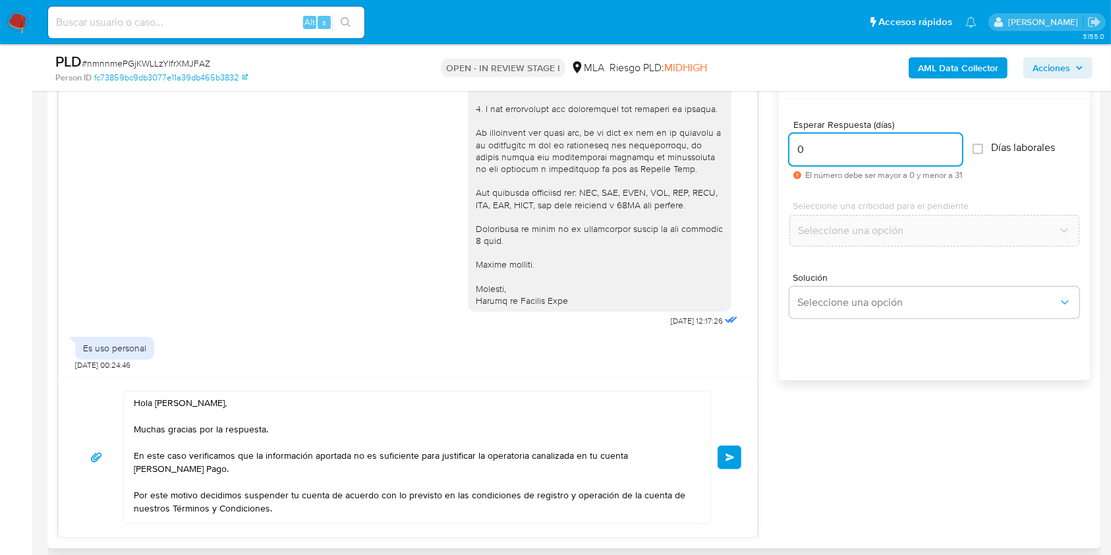
type input "0"
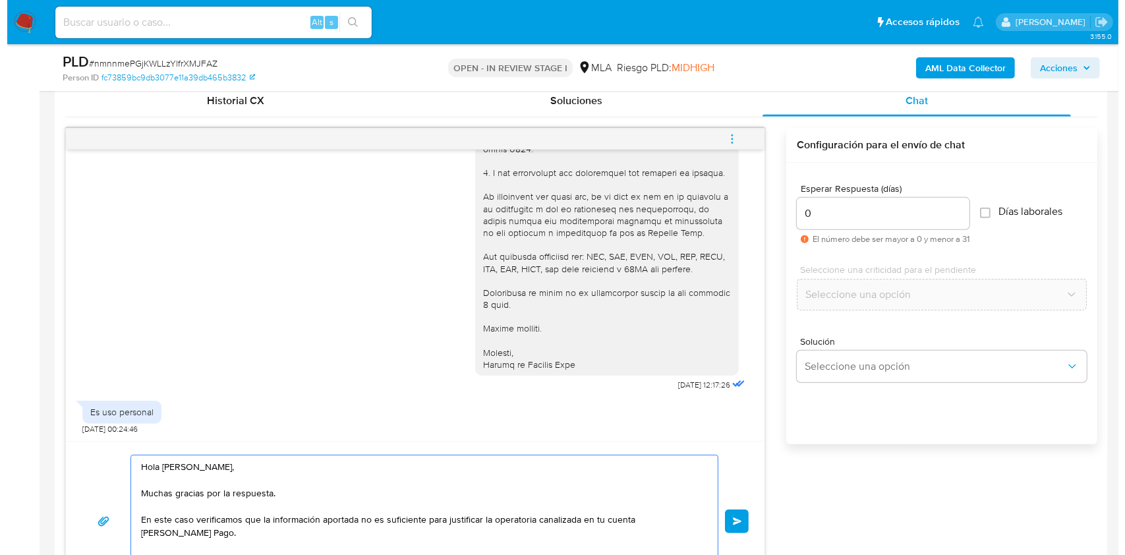
scroll to position [646, 0]
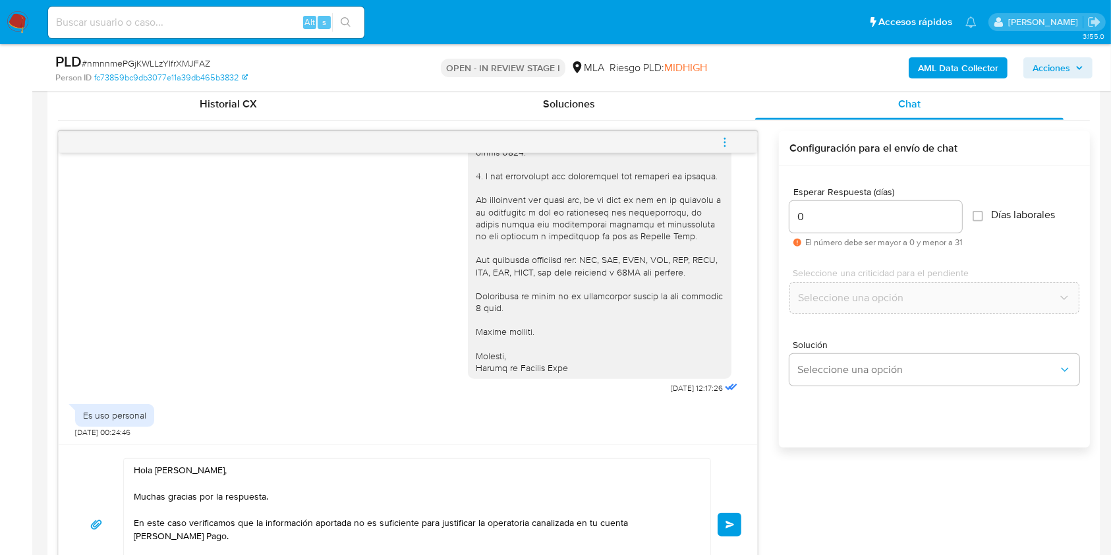
click at [733, 521] on span "Enviar" at bounding box center [730, 525] width 9 height 8
click at [730, 139] on icon "menu-action" at bounding box center [725, 142] width 12 height 12
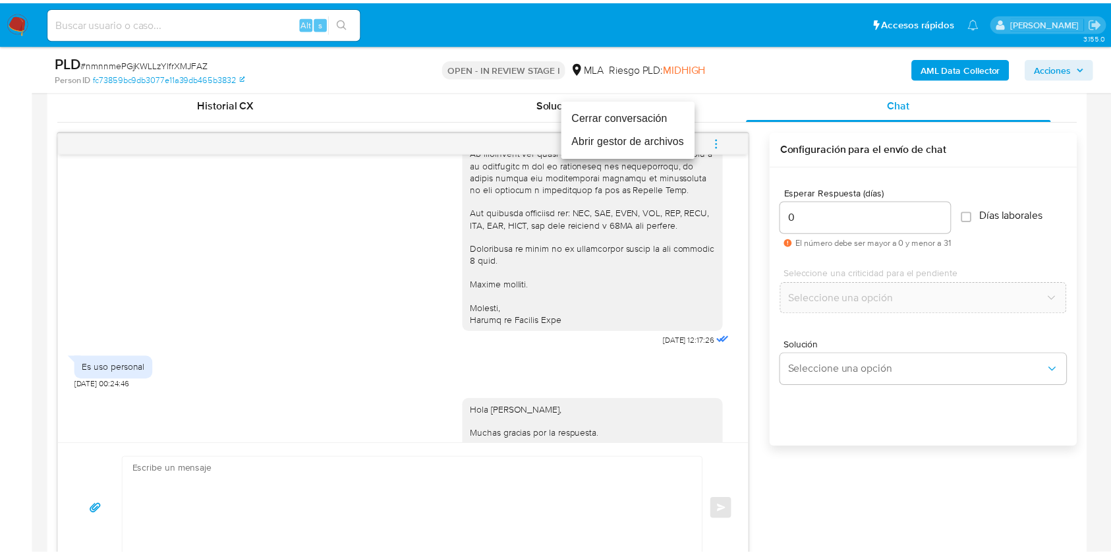
scroll to position [1498, 0]
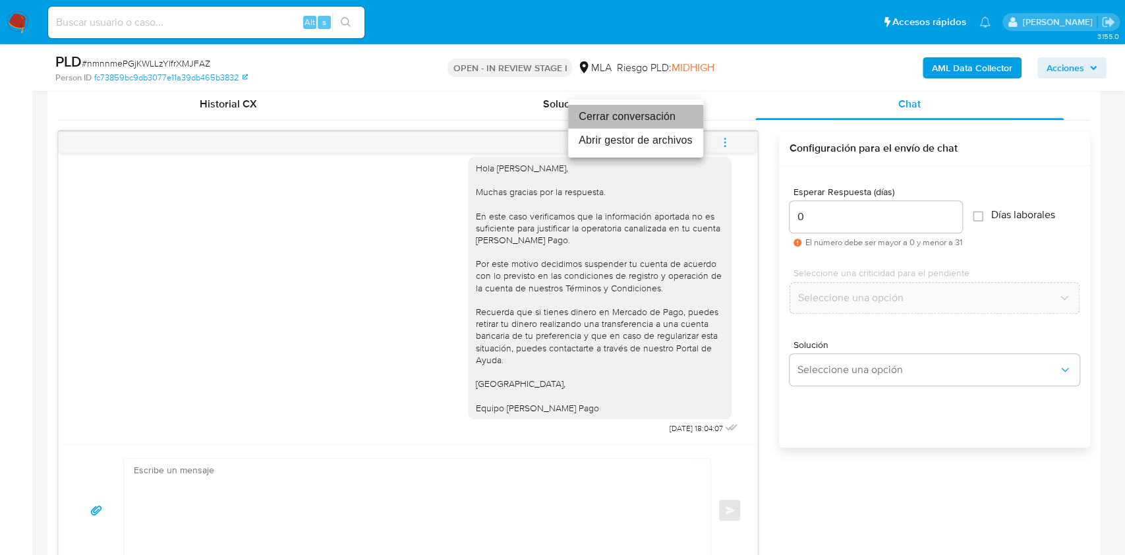
click at [642, 109] on li "Cerrar conversación" at bounding box center [635, 117] width 135 height 24
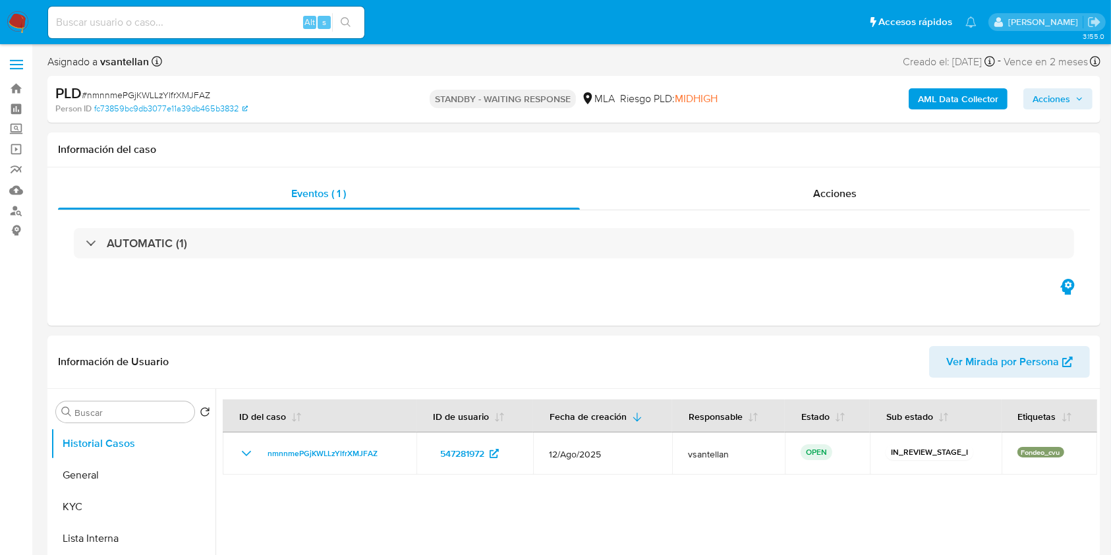
select select "10"
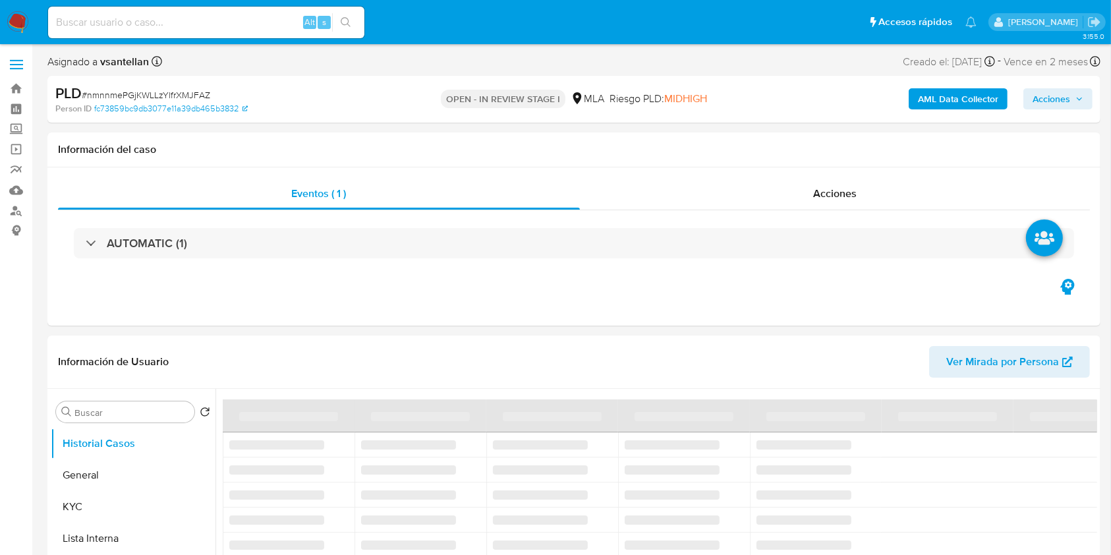
select select "10"
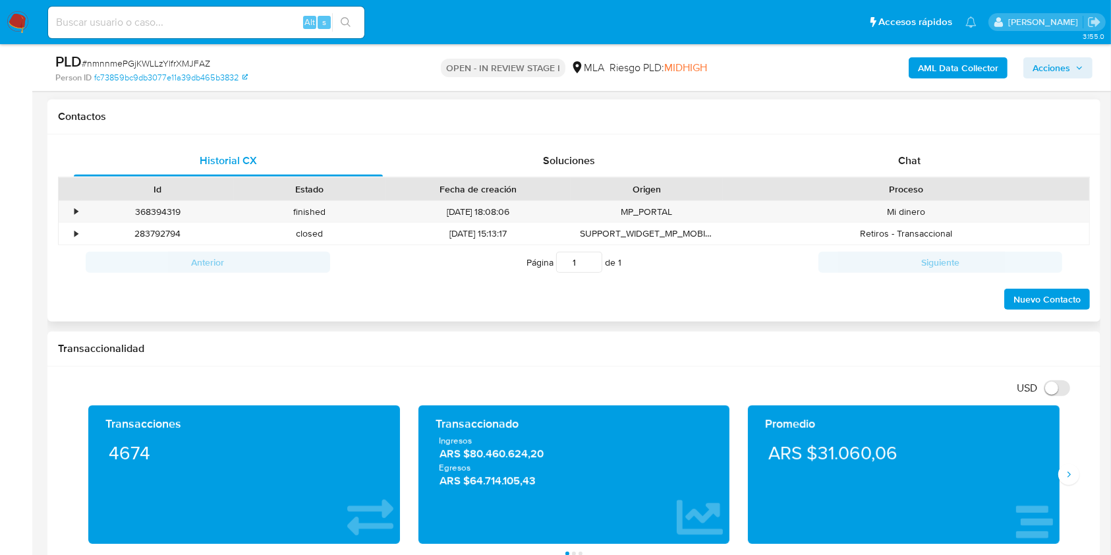
scroll to position [527, 0]
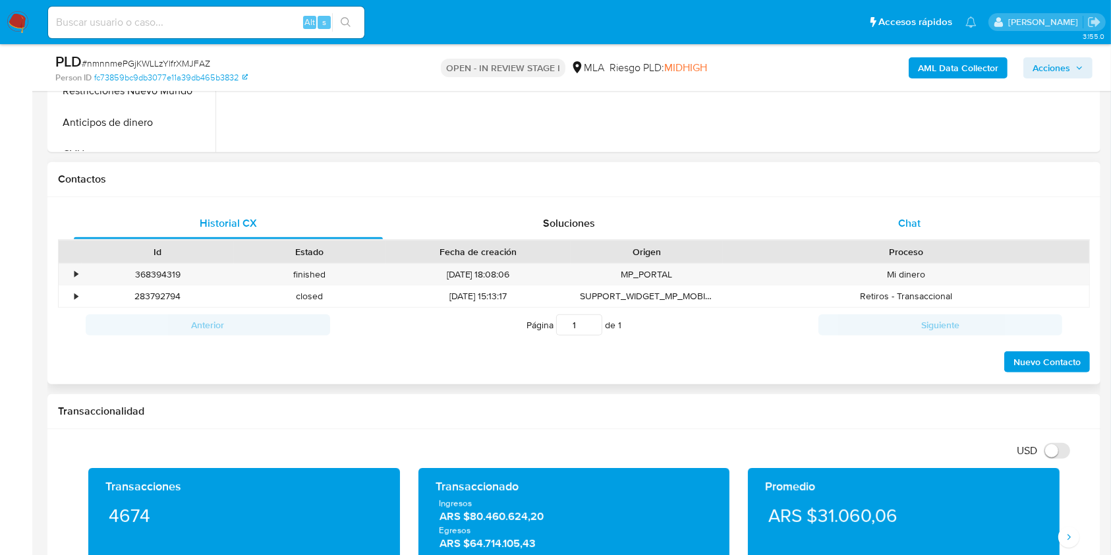
click at [896, 217] on div "Chat" at bounding box center [909, 224] width 309 height 32
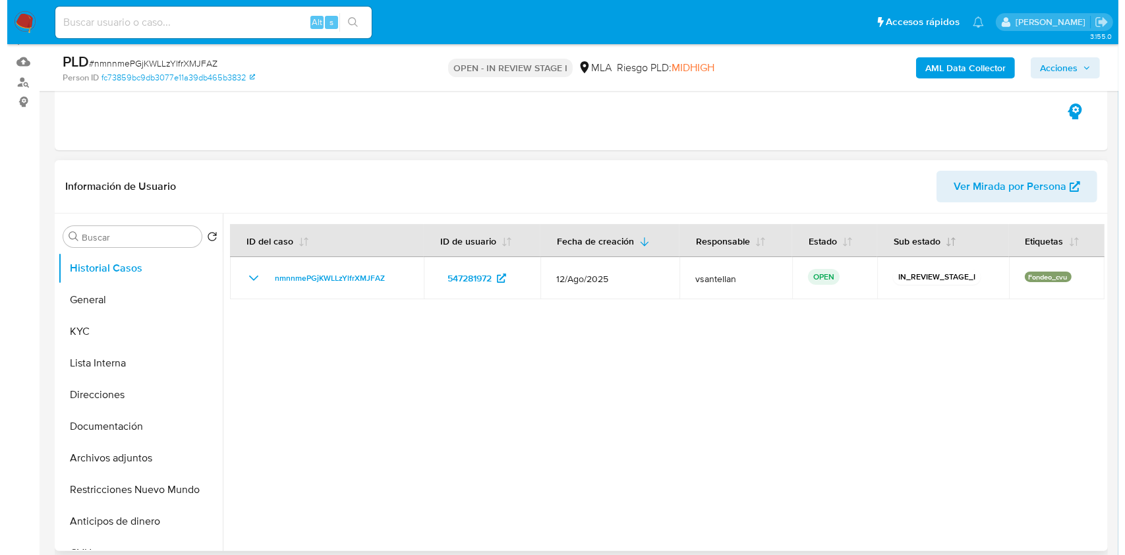
scroll to position [88, 0]
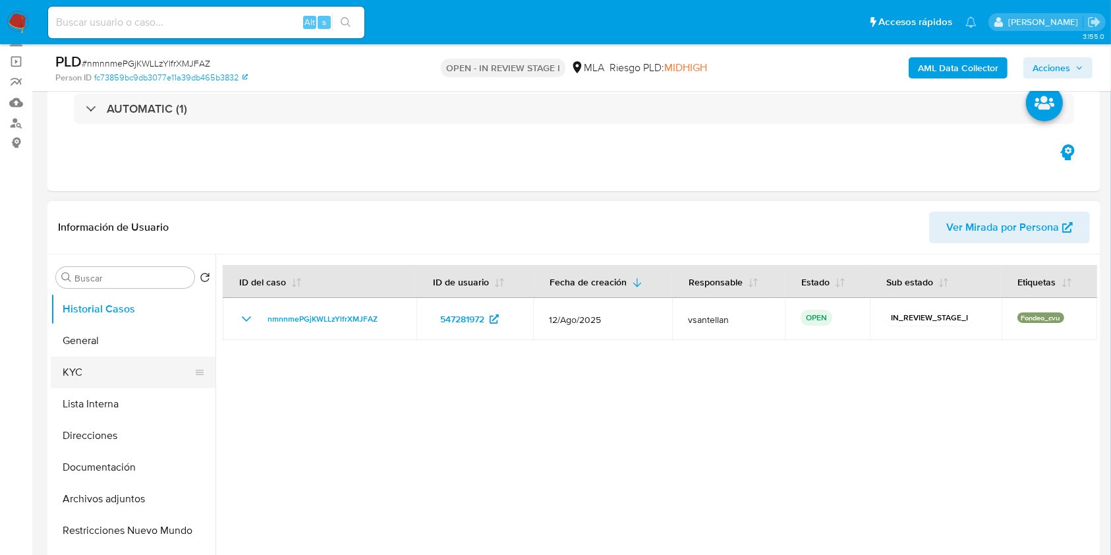
click at [131, 361] on button "KYC" at bounding box center [128, 373] width 154 height 32
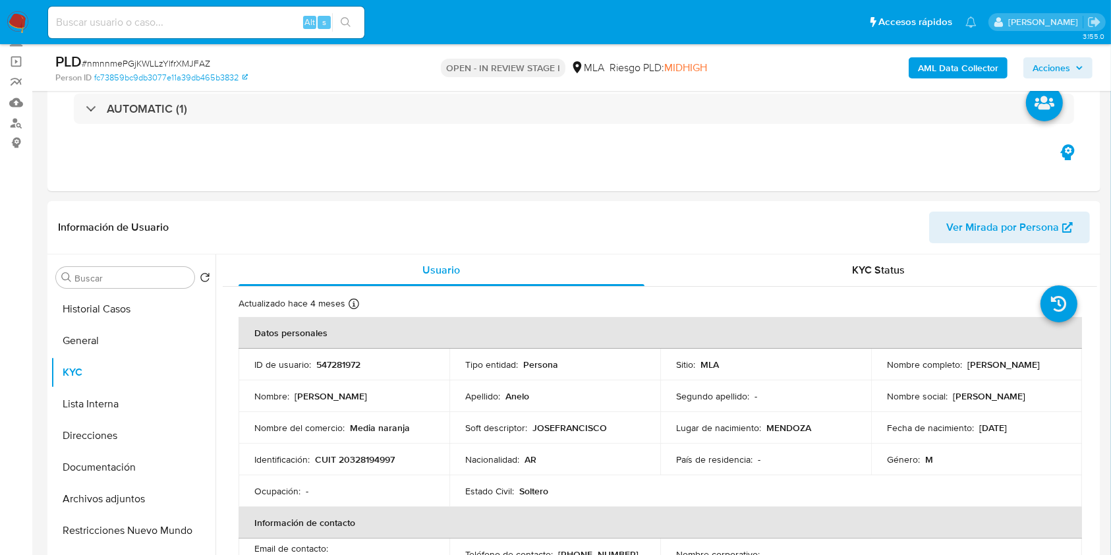
click at [960, 65] on b "AML Data Collector" at bounding box center [958, 67] width 80 height 21
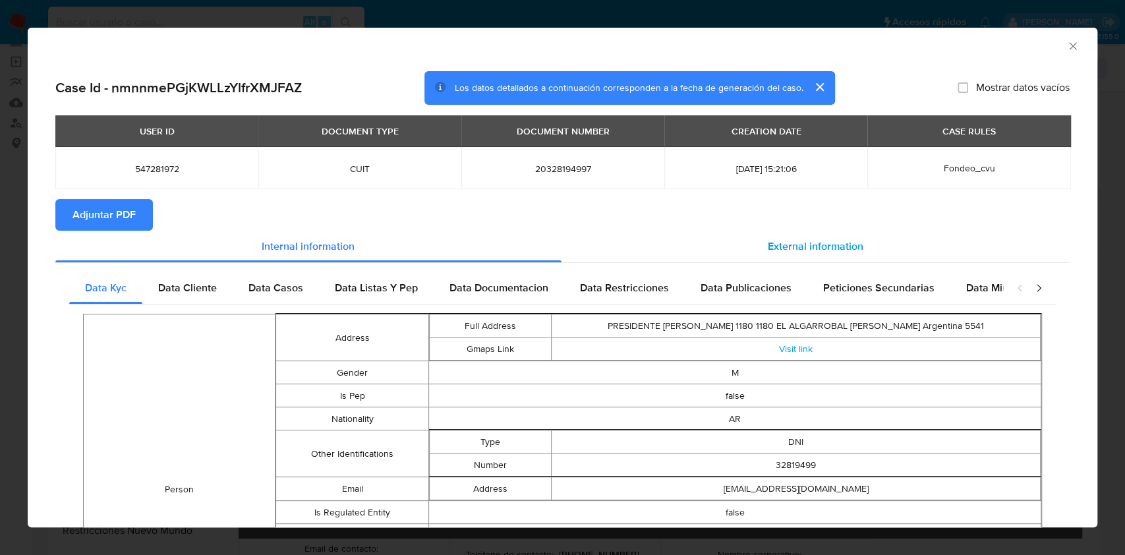
click at [751, 245] on div "External information" at bounding box center [815, 247] width 509 height 32
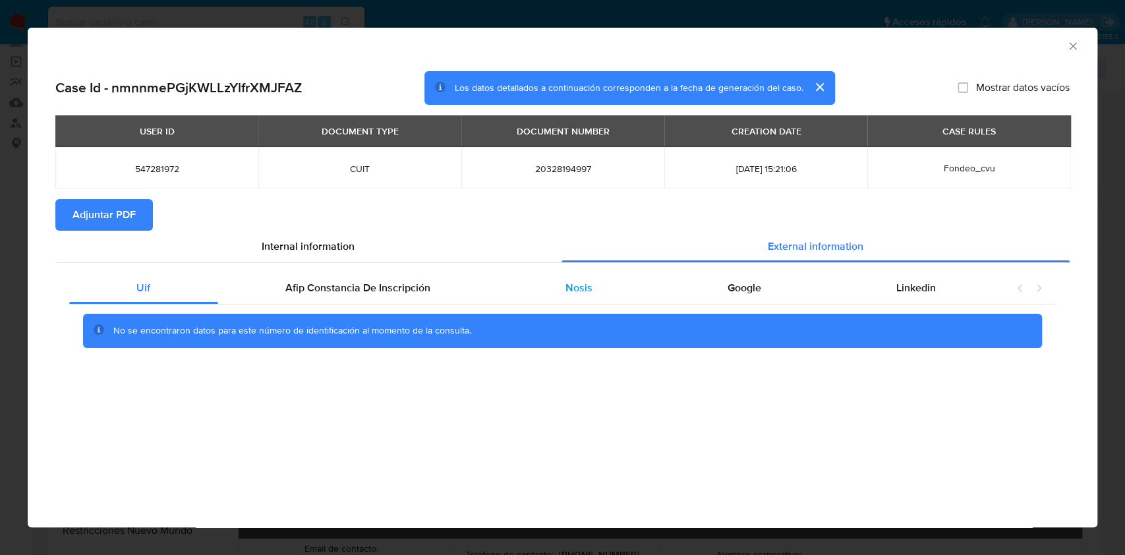
click at [579, 293] on span "Nosis" at bounding box center [578, 287] width 27 height 15
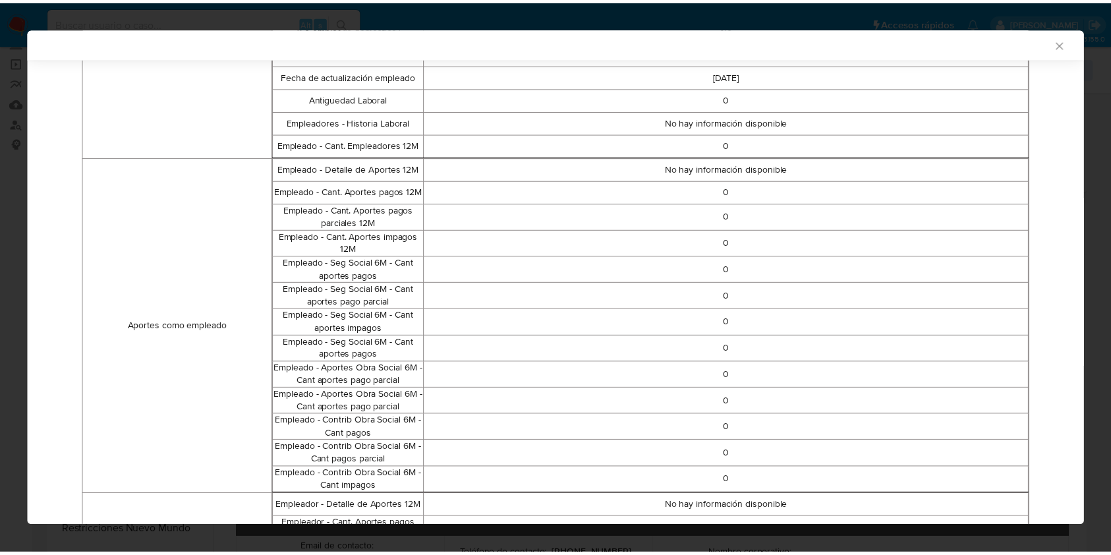
scroll to position [612, 0]
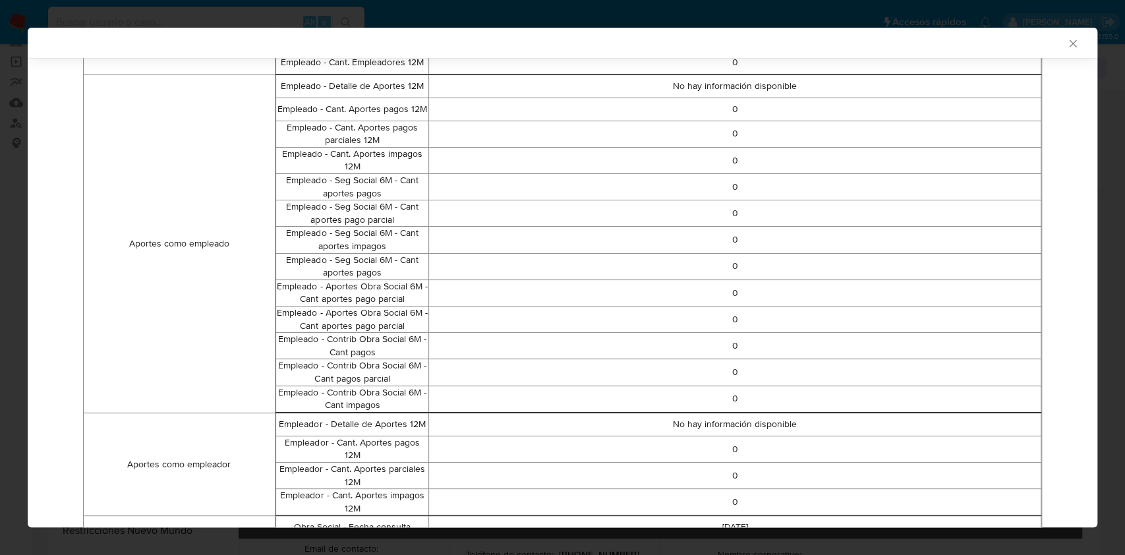
click at [16, 217] on div "AML Data Collector Case Id - nmnnmePGjKWLLzYlfrXMJFAZ Los datos detallados a co…" at bounding box center [562, 277] width 1125 height 555
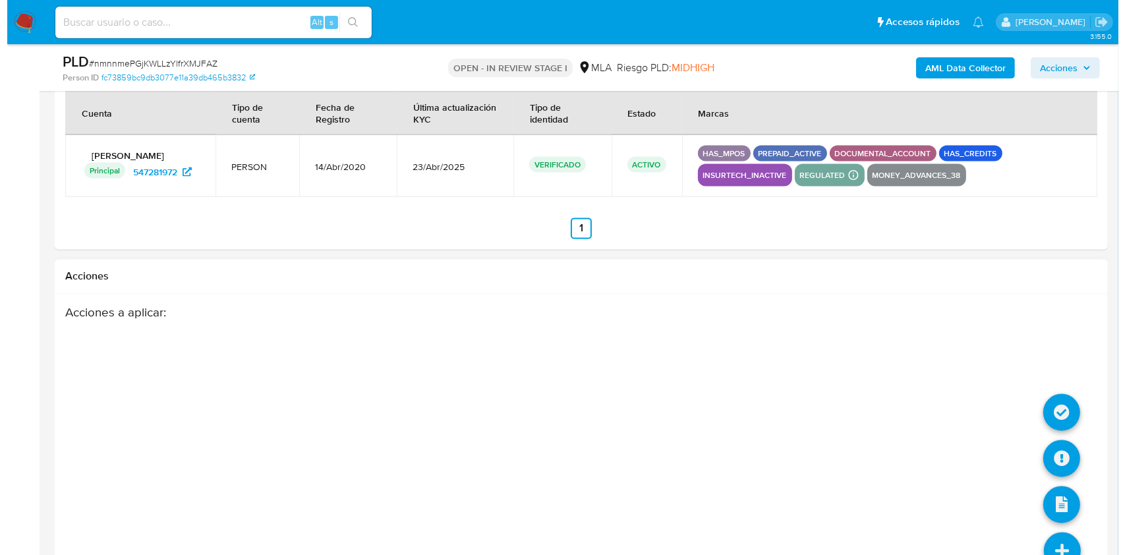
scroll to position [2348, 0]
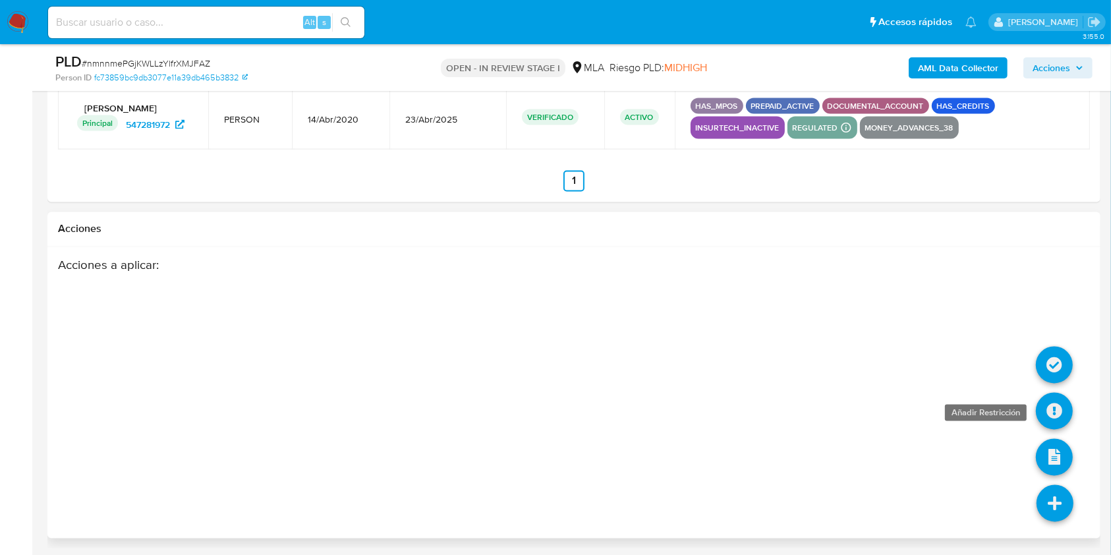
click at [1056, 413] on icon at bounding box center [1054, 411] width 37 height 37
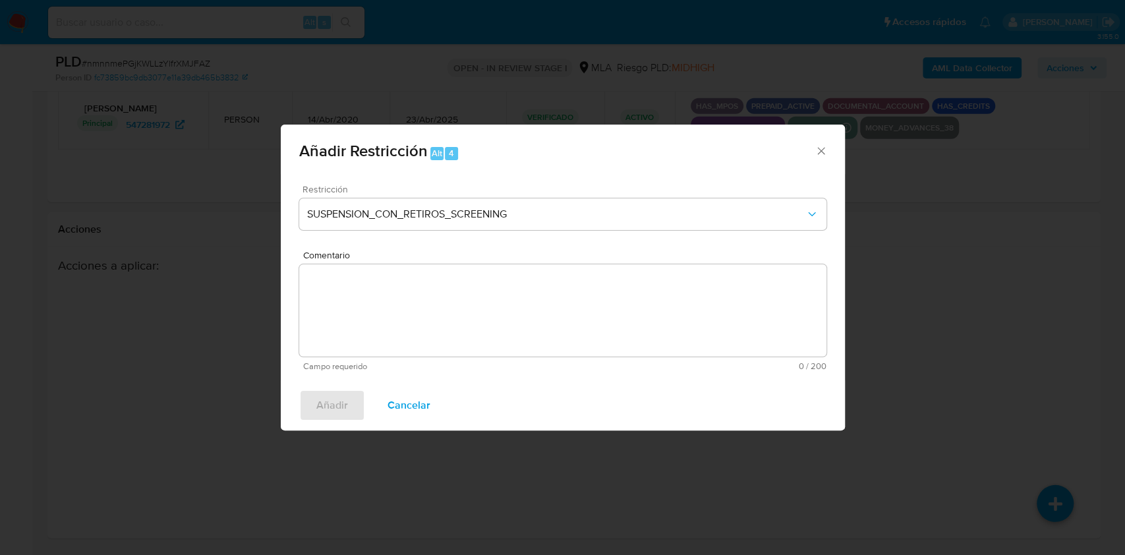
click at [391, 196] on div "Restricción SUSPENSION_CON_RETIROS_SCREENING" at bounding box center [562, 216] width 527 height 63
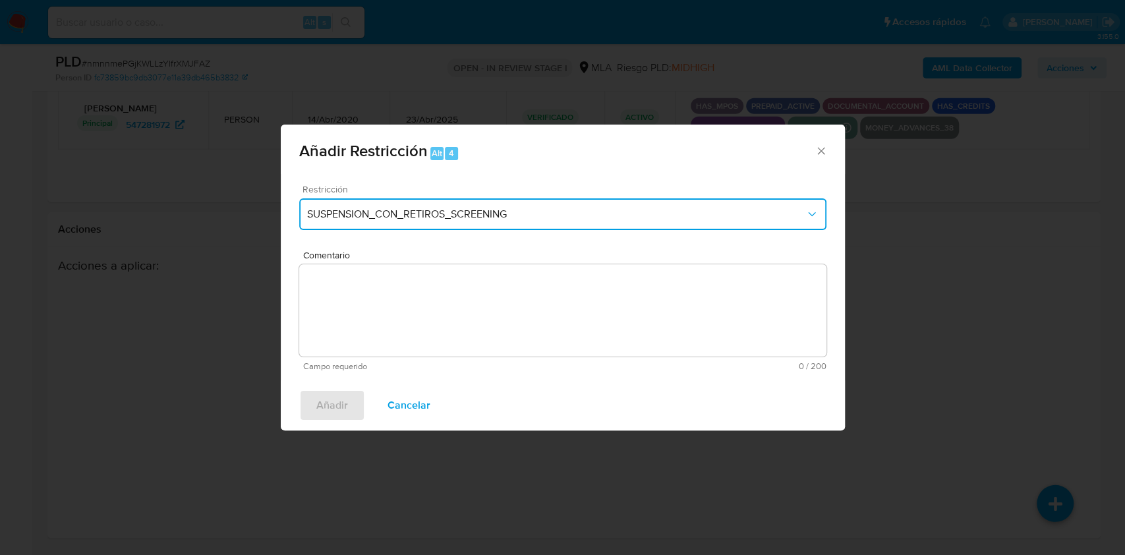
click at [396, 214] on span "SUSPENSION_CON_RETIROS_SCREENING" at bounding box center [556, 214] width 498 height 13
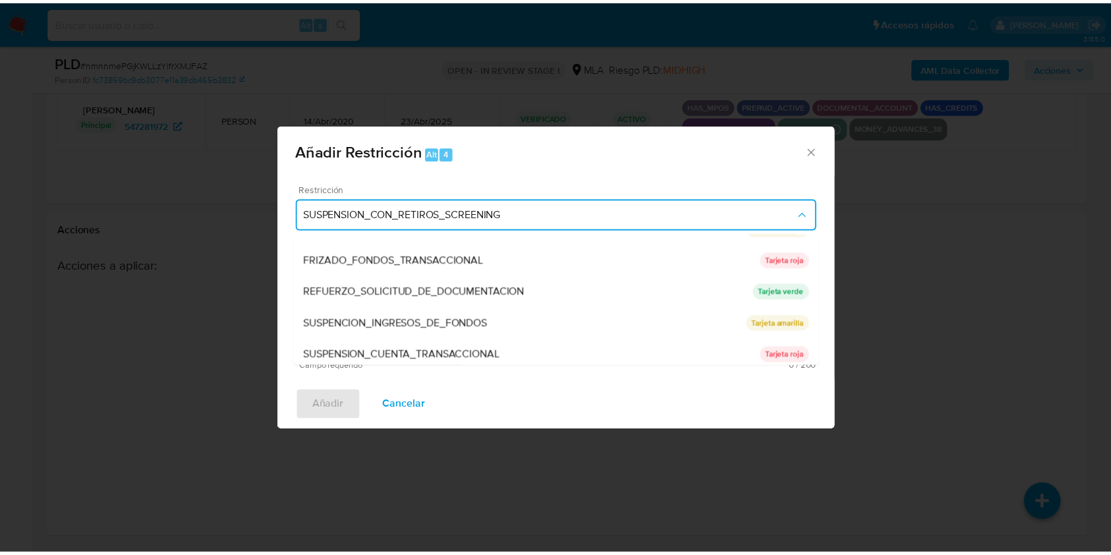
scroll to position [279, 0]
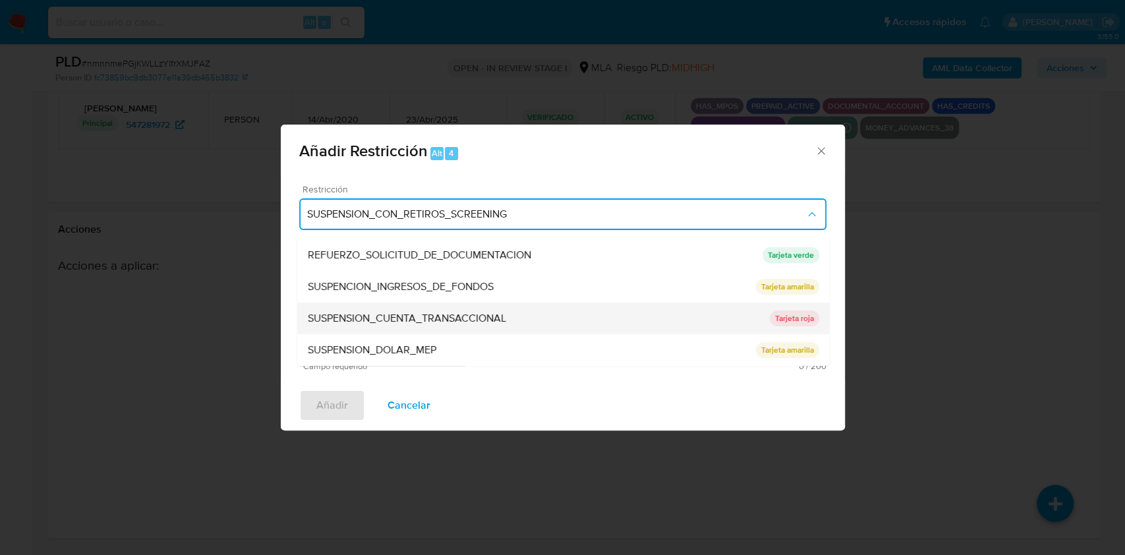
click at [417, 330] on div "SUSPENSION_CUENTA_TRANSACCIONAL" at bounding box center [538, 318] width 462 height 32
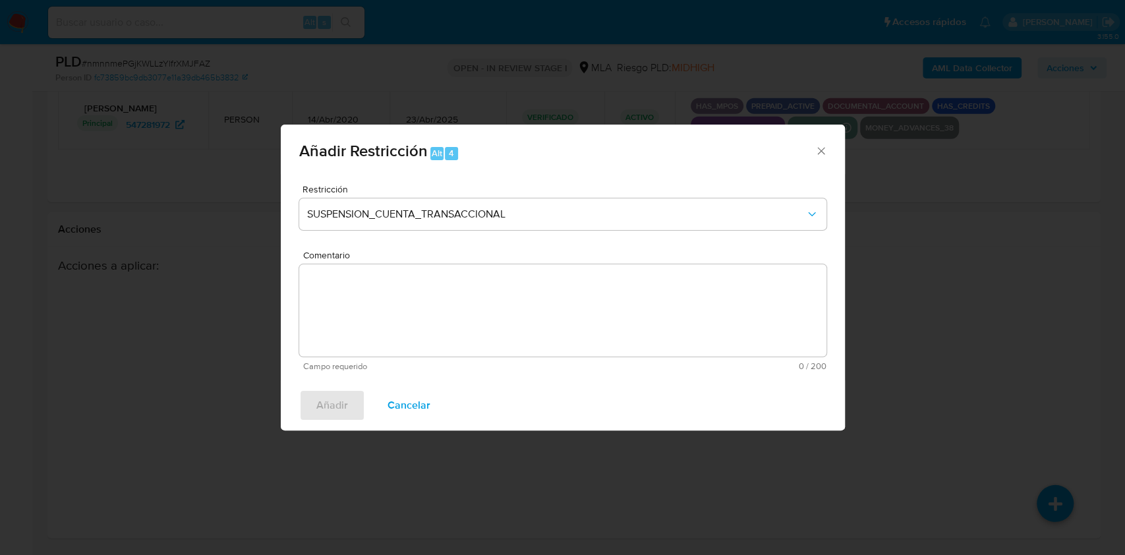
click at [397, 312] on textarea "Comentario" at bounding box center [562, 310] width 527 height 92
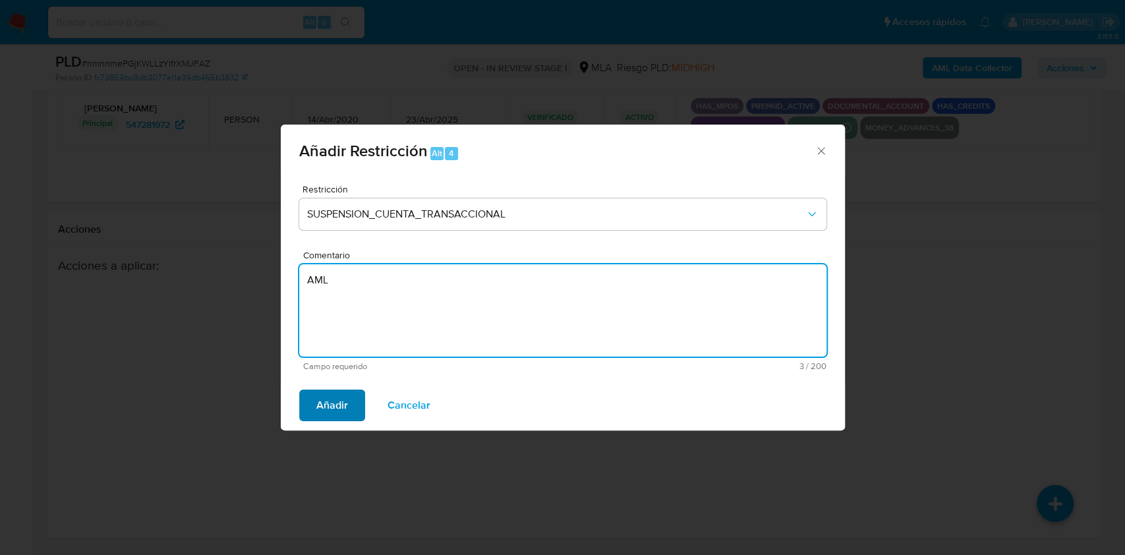
type textarea "AML"
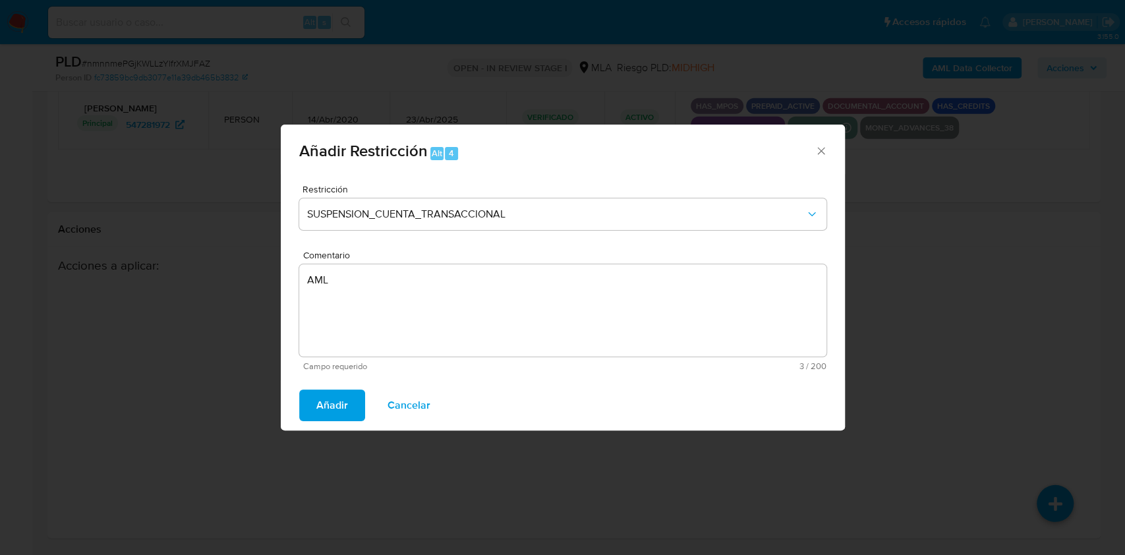
click at [316, 397] on span "Añadir" at bounding box center [332, 405] width 32 height 29
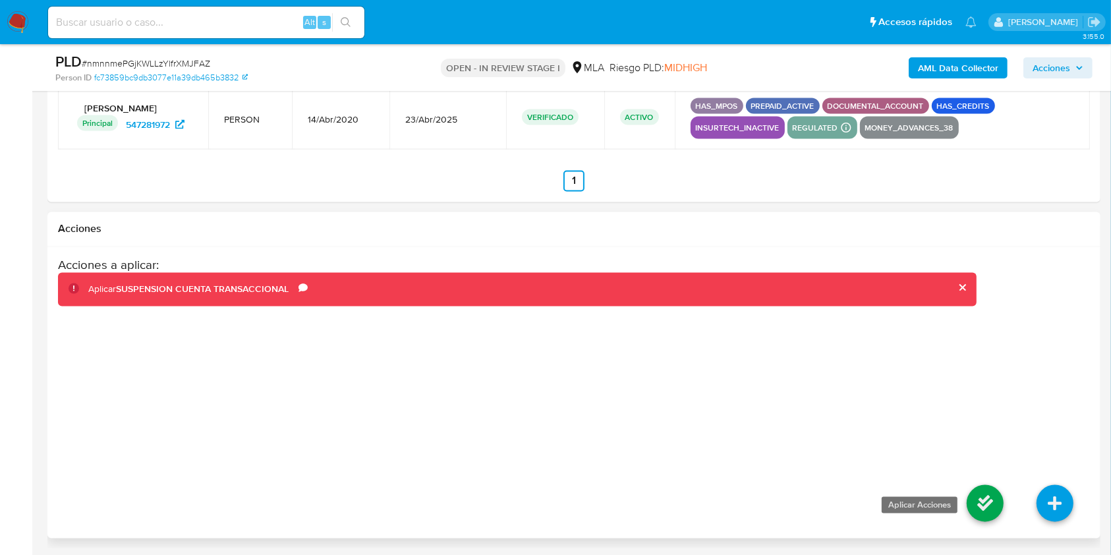
click at [982, 495] on icon at bounding box center [985, 503] width 37 height 37
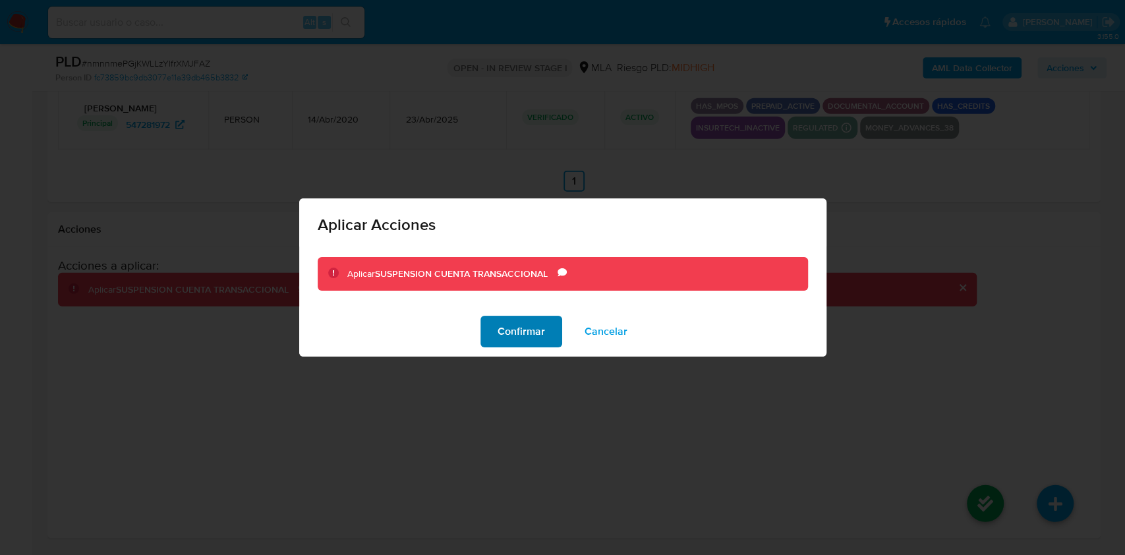
click at [501, 326] on span "Confirmar" at bounding box center [521, 331] width 47 height 29
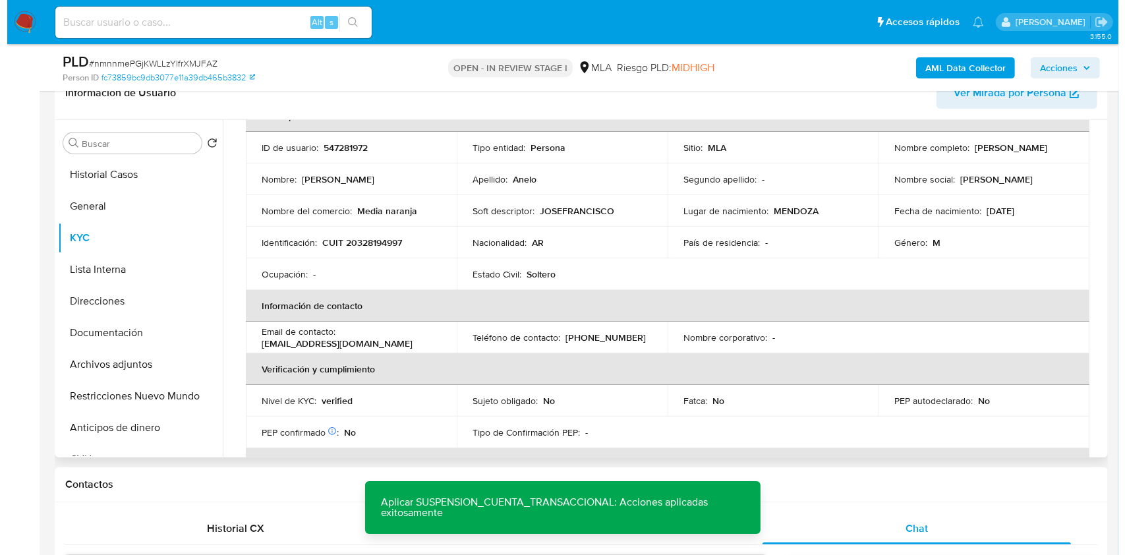
scroll to position [0, 0]
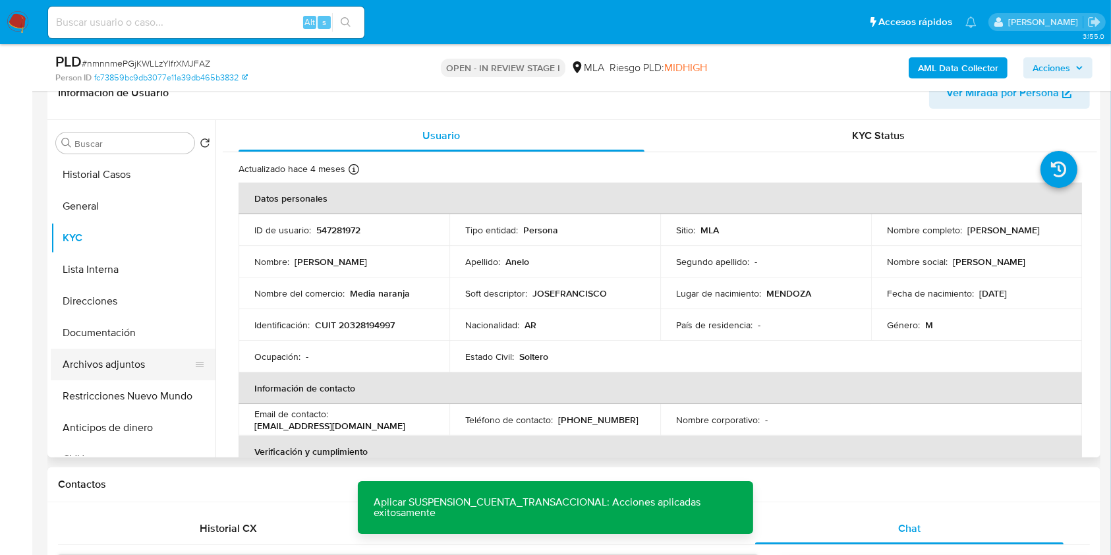
click at [75, 373] on button "Archivos adjuntos" at bounding box center [128, 365] width 154 height 32
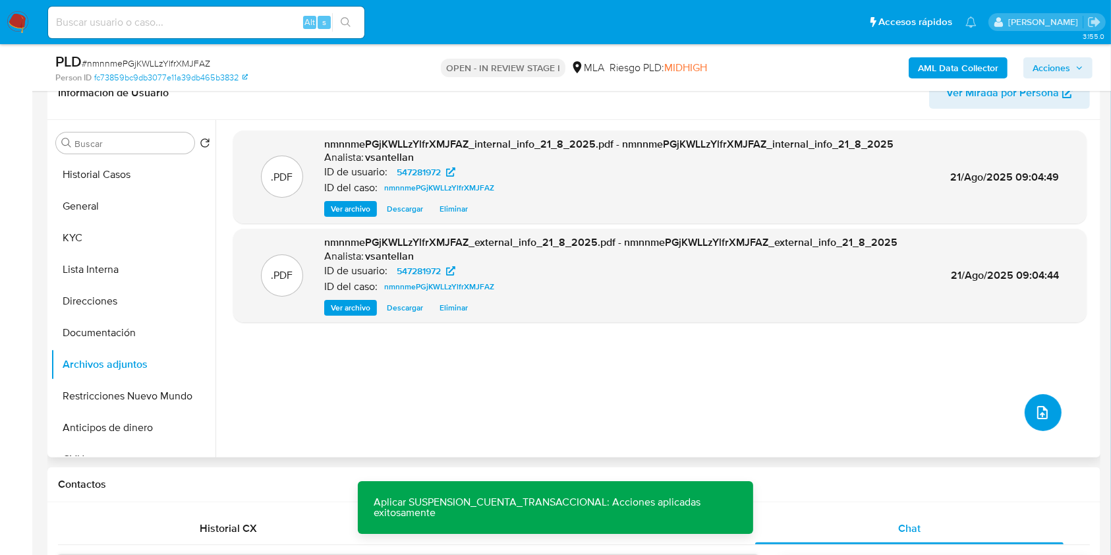
click at [1039, 424] on button "upload-file" at bounding box center [1043, 412] width 37 height 37
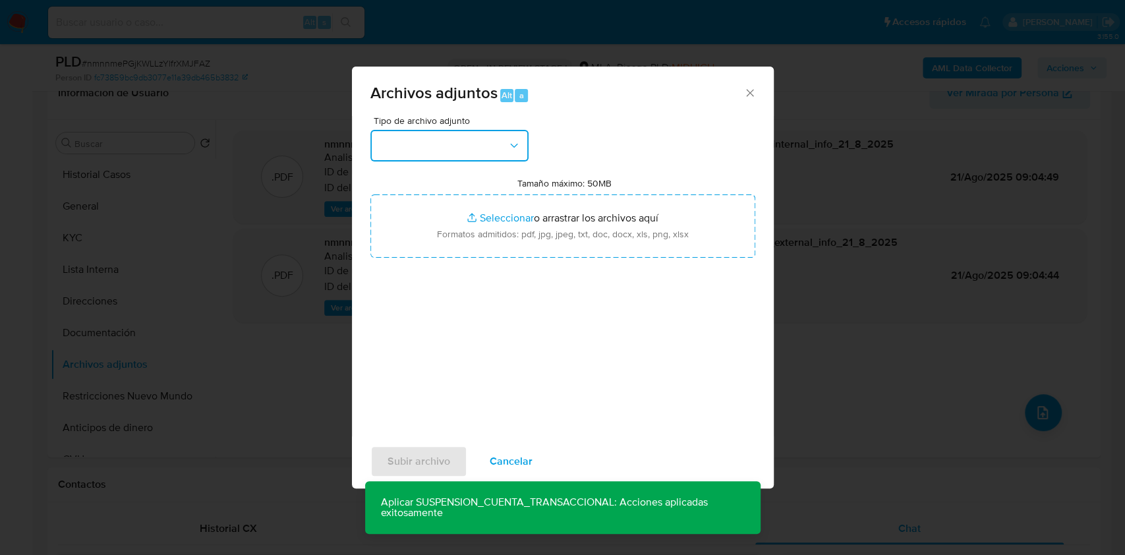
click at [424, 156] on button "button" at bounding box center [449, 146] width 158 height 32
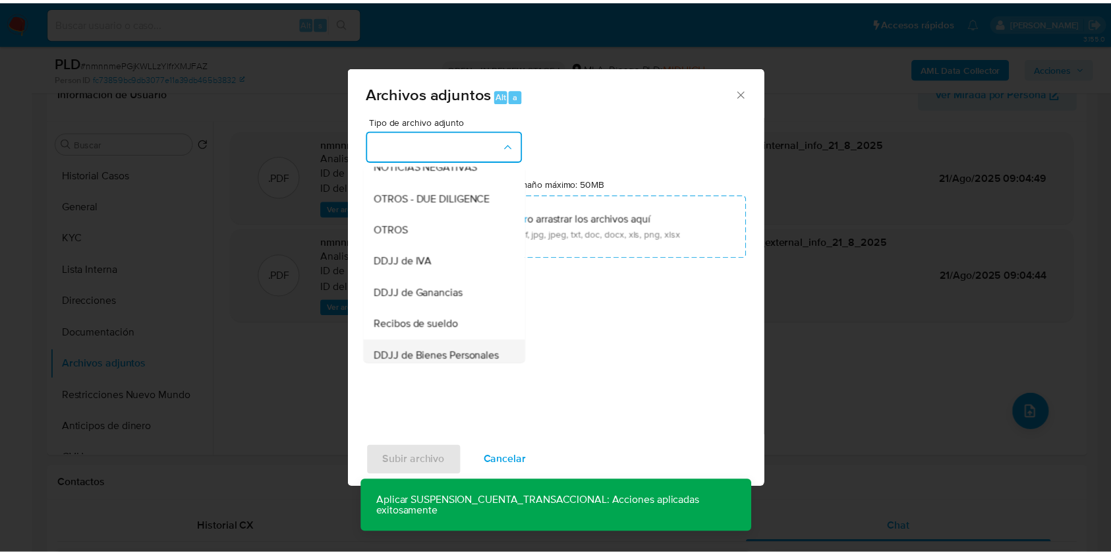
scroll to position [264, 0]
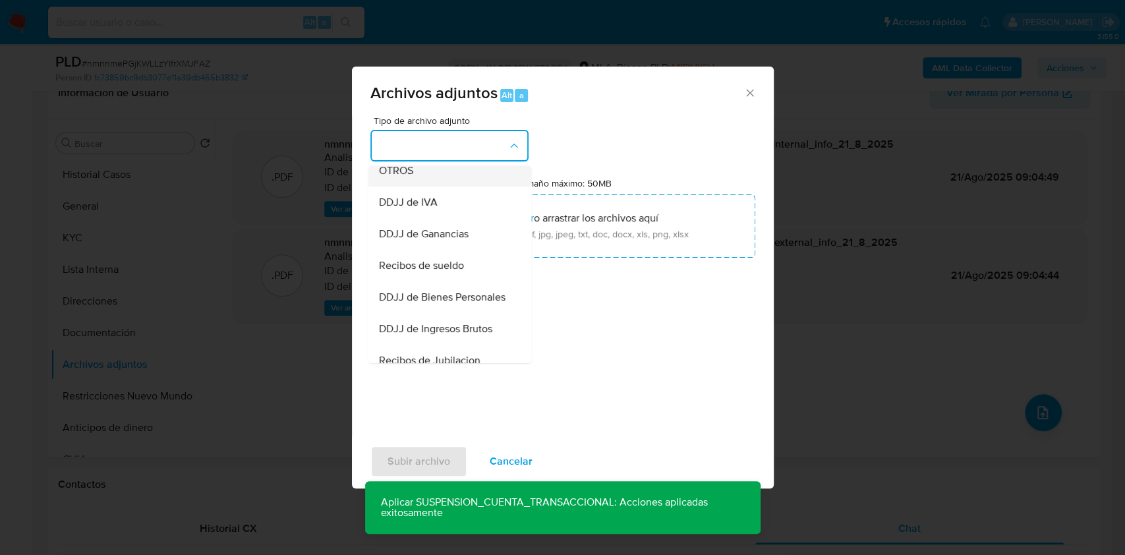
click at [435, 186] on div "OTROS" at bounding box center [445, 171] width 134 height 32
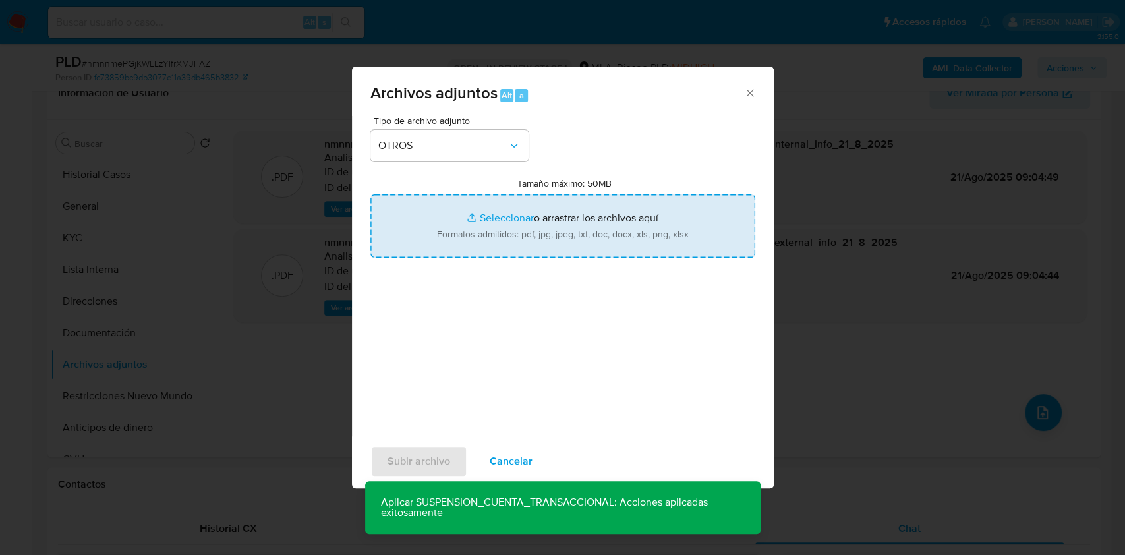
click at [527, 237] on input "Tamaño máximo: 50MB Seleccionar archivos" at bounding box center [562, 225] width 385 height 63
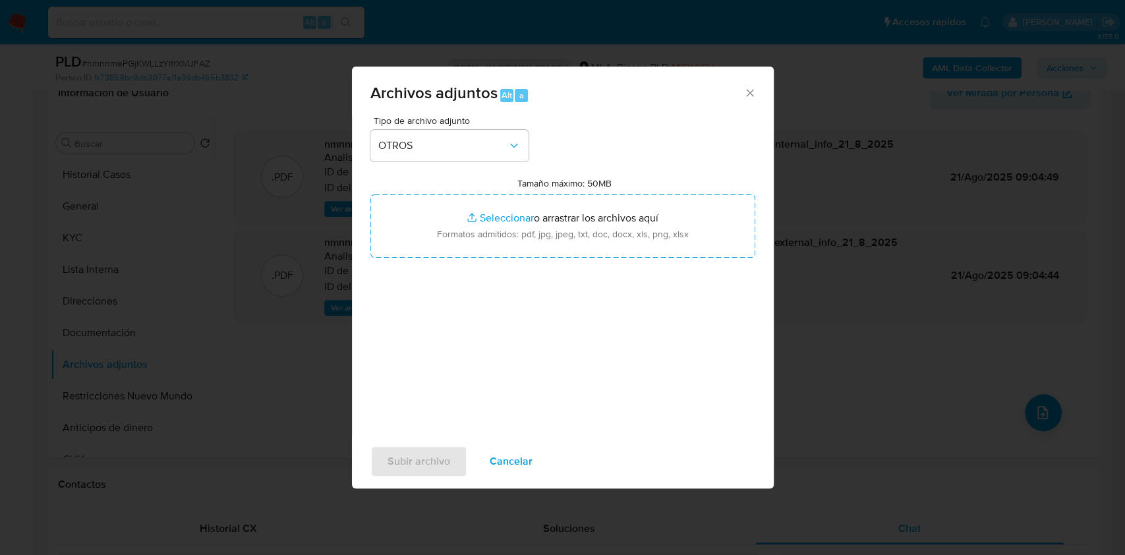
type input "C:\fakepath\Caselog nmnnmePGjKWLLzYlfrXMJFAZ_2025_08_19_11_20_46.docx"
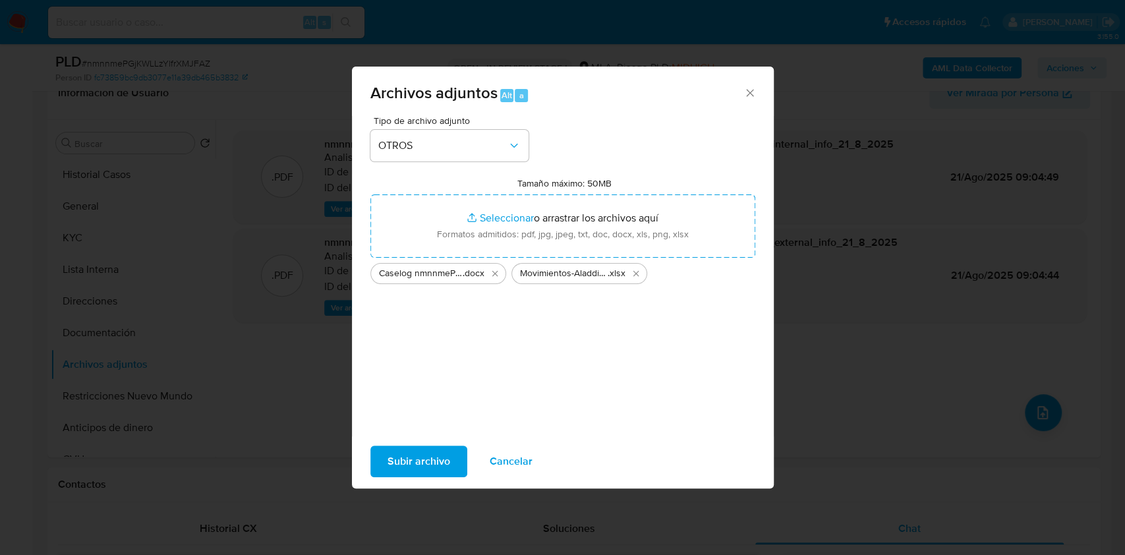
click at [416, 461] on span "Subir archivo" at bounding box center [418, 461] width 63 height 29
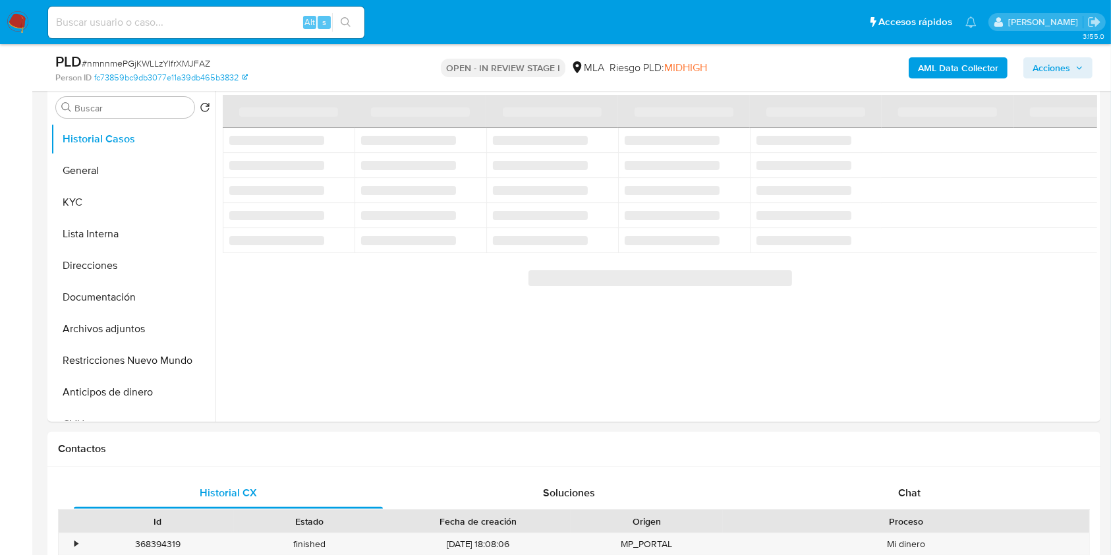
scroll to position [395, 0]
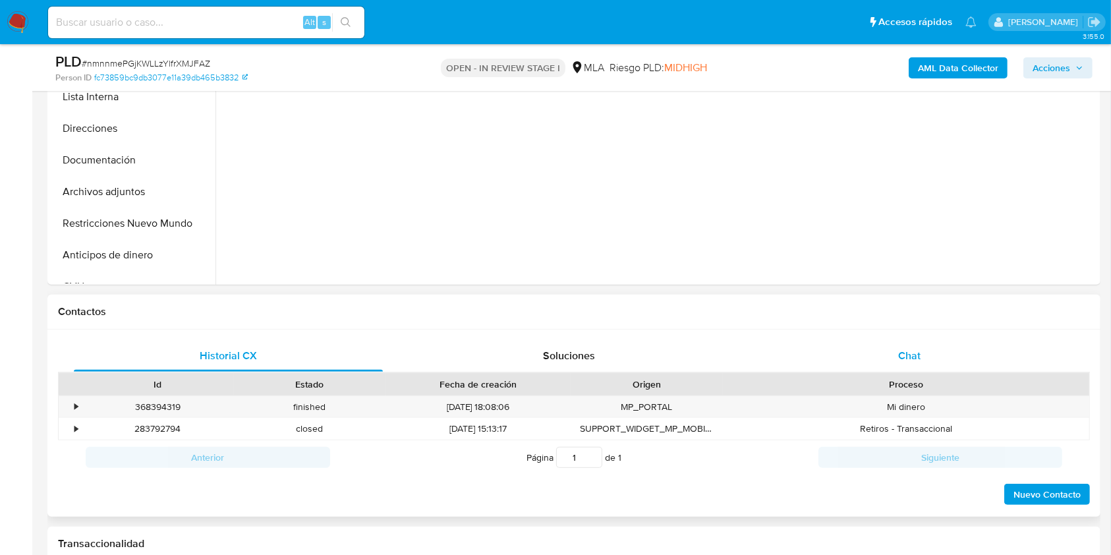
click at [959, 345] on div "Chat" at bounding box center [909, 356] width 309 height 32
select select "10"
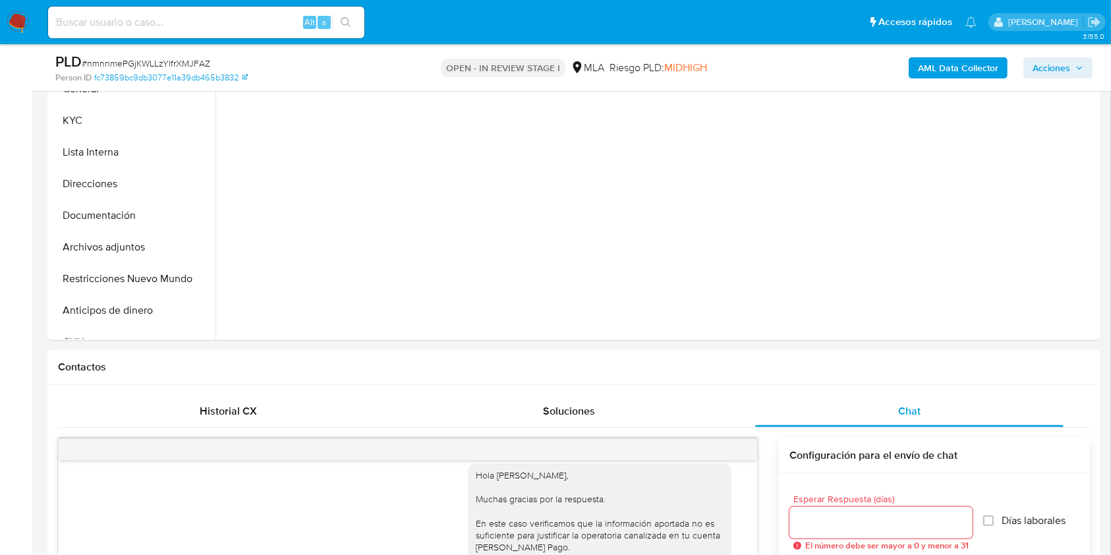
scroll to position [320, 0]
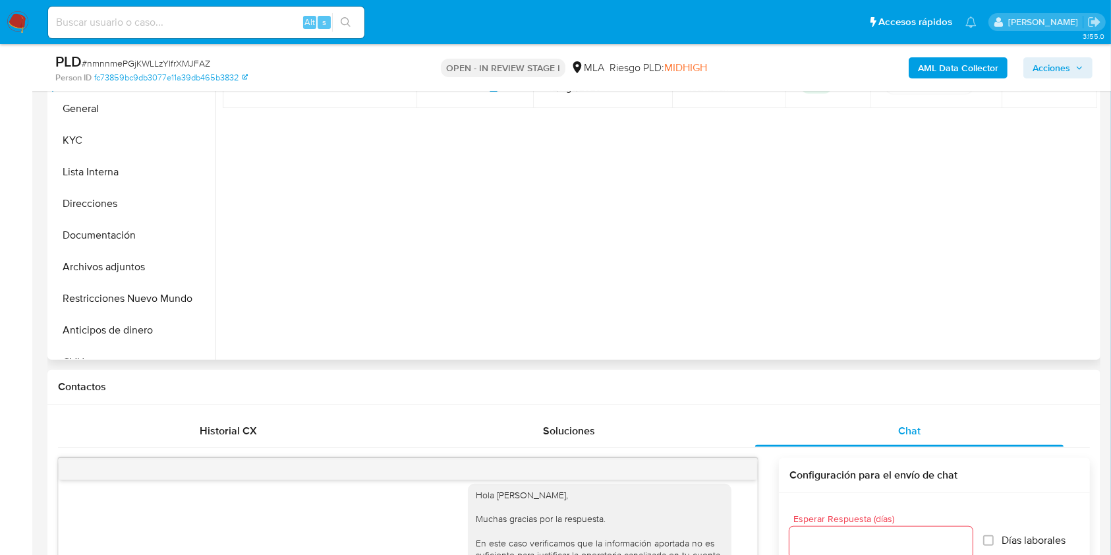
drag, startPoint x: 84, startPoint y: 303, endPoint x: 731, endPoint y: 223, distance: 652.1
click at [84, 303] on button "Restricciones Nuevo Mundo" at bounding box center [133, 299] width 165 height 32
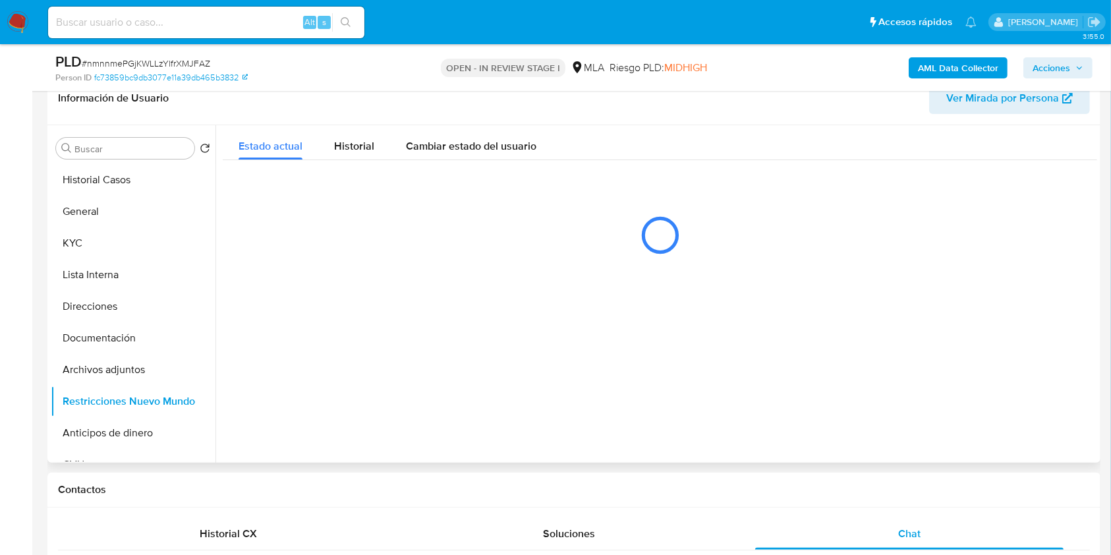
scroll to position [214, 0]
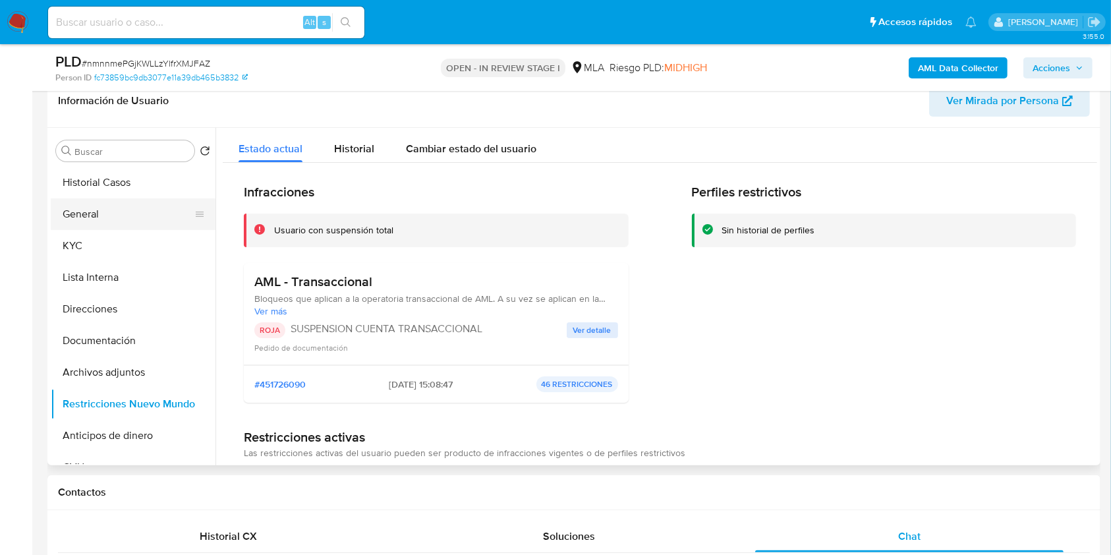
click at [72, 217] on button "General" at bounding box center [128, 214] width 154 height 32
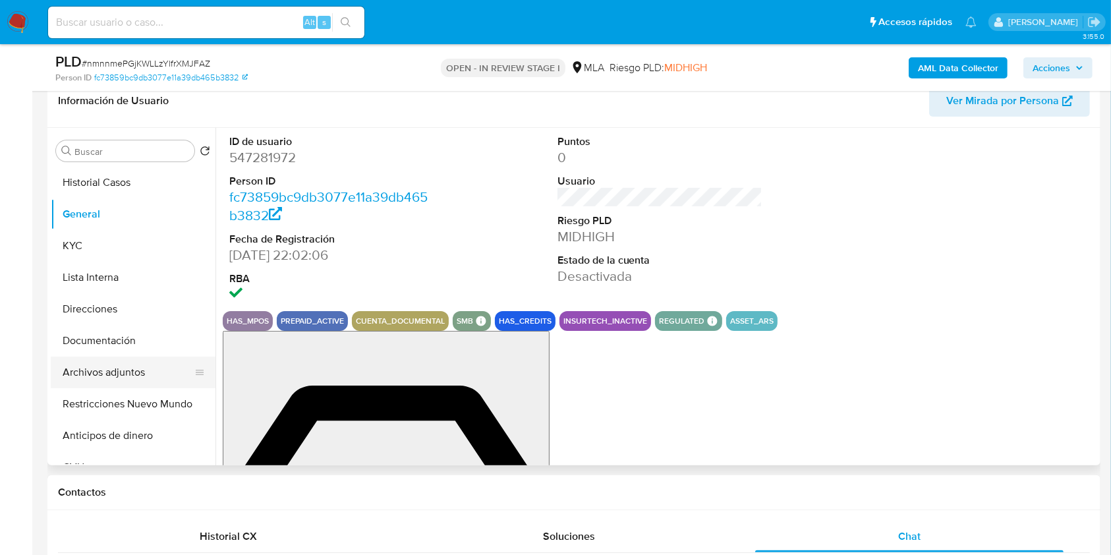
drag, startPoint x: 139, startPoint y: 393, endPoint x: 144, endPoint y: 378, distance: 15.8
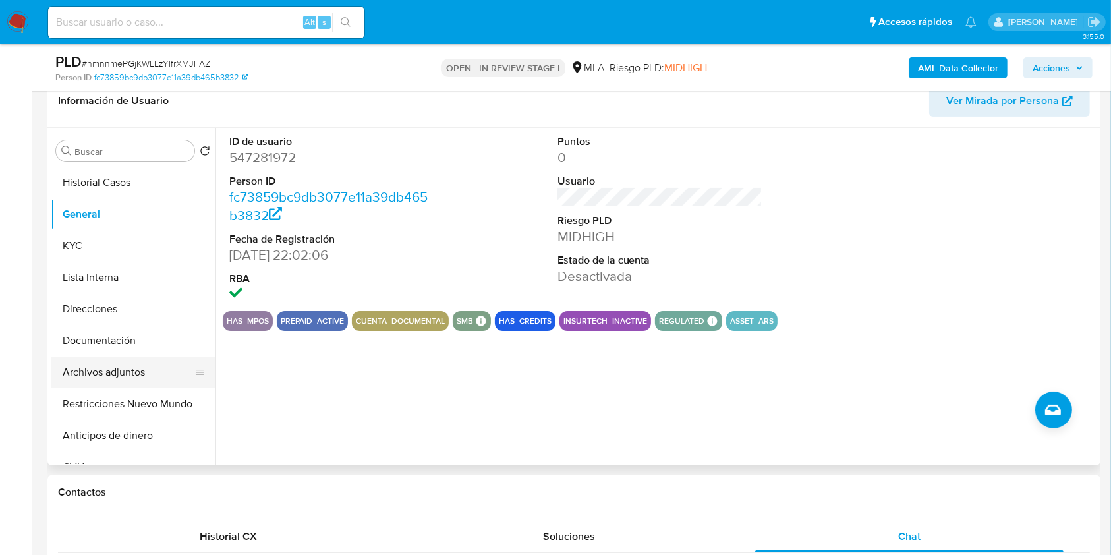
click at [139, 394] on button "Restricciones Nuevo Mundo" at bounding box center [133, 404] width 165 height 32
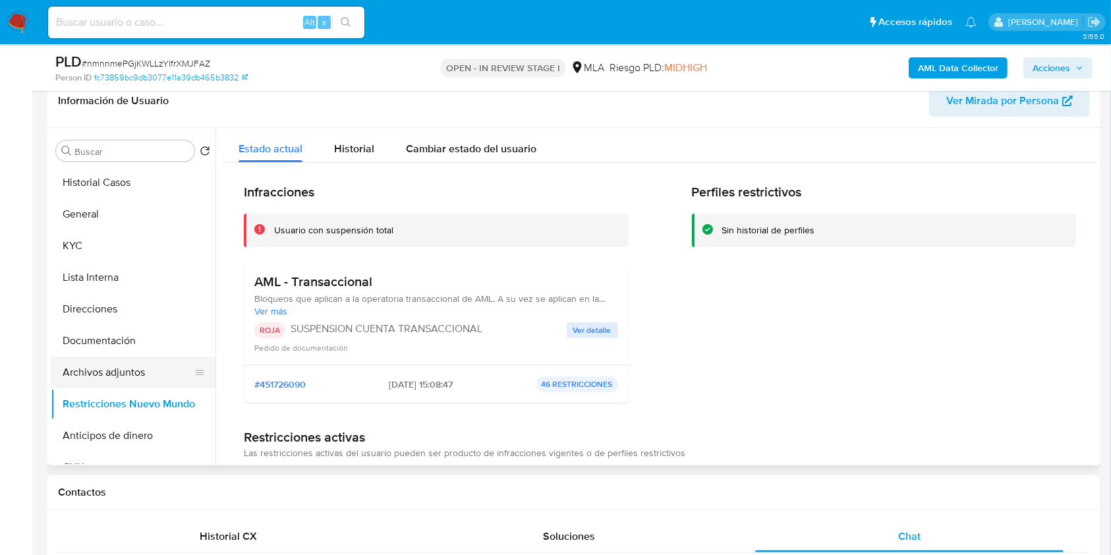
drag, startPoint x: 142, startPoint y: 365, endPoint x: 178, endPoint y: 363, distance: 35.6
click at [142, 366] on button "Archivos adjuntos" at bounding box center [128, 373] width 154 height 32
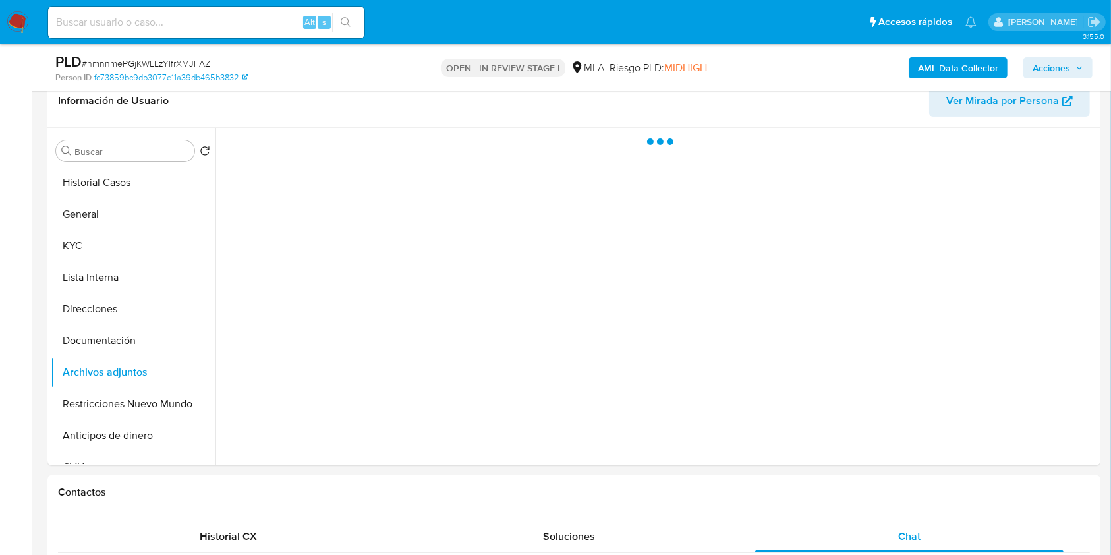
click at [1043, 61] on span "Acciones" at bounding box center [1052, 67] width 38 height 21
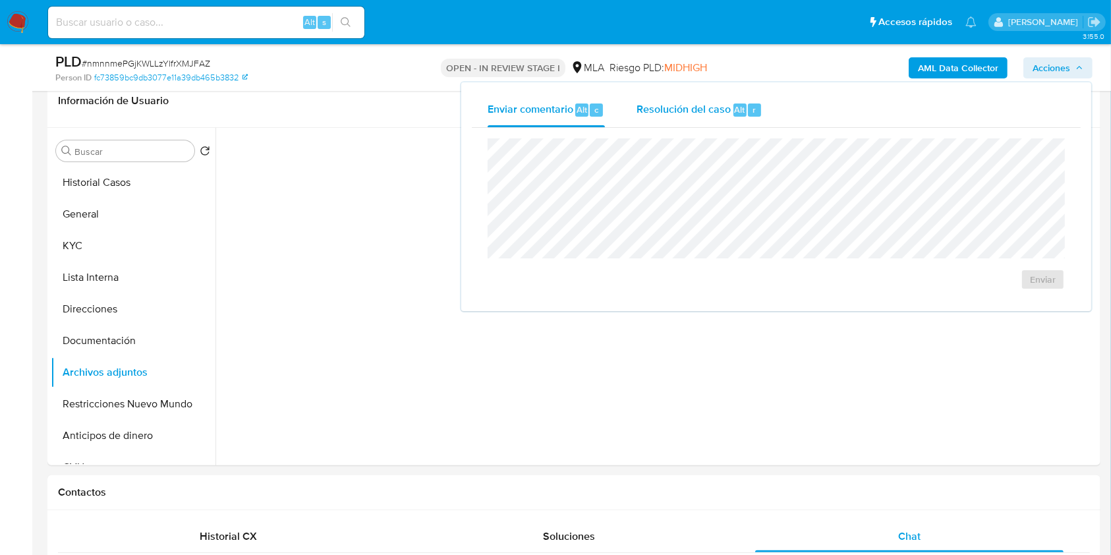
click at [718, 114] on span "Resolución del caso" at bounding box center [684, 108] width 94 height 15
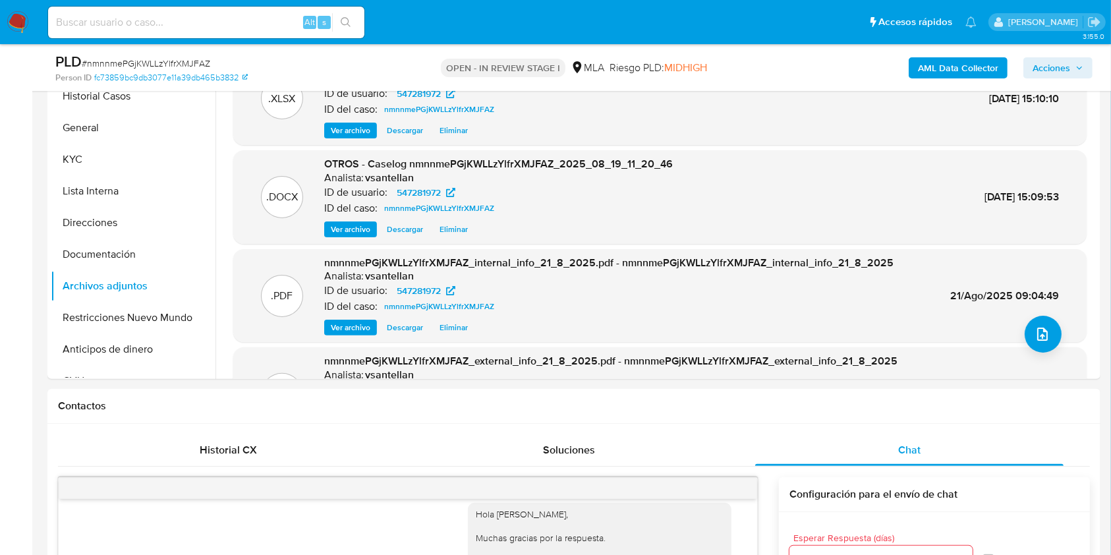
scroll to position [297, 0]
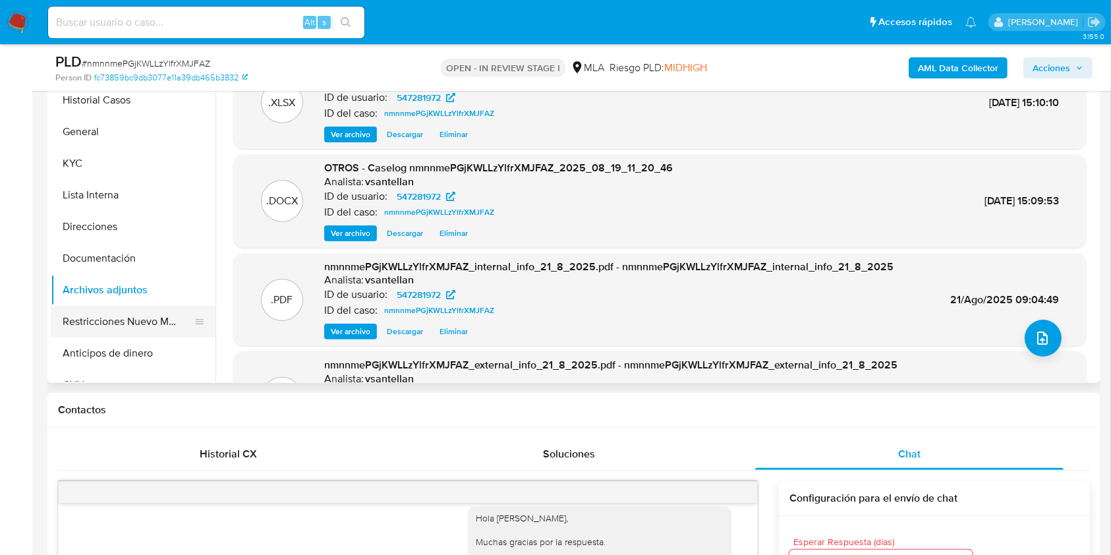
click at [165, 320] on button "Restricciones Nuevo Mundo" at bounding box center [128, 322] width 154 height 32
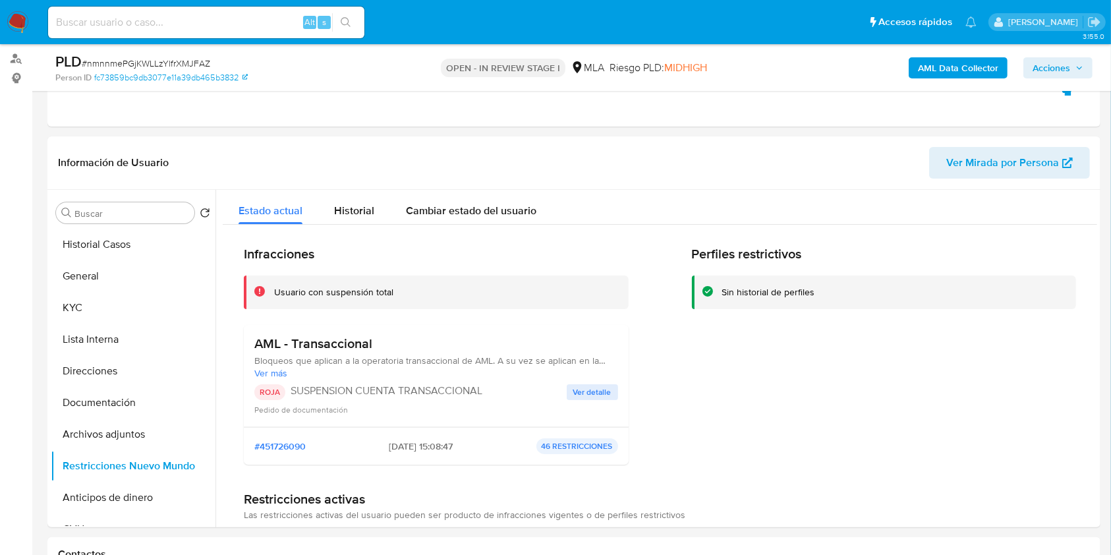
scroll to position [146, 0]
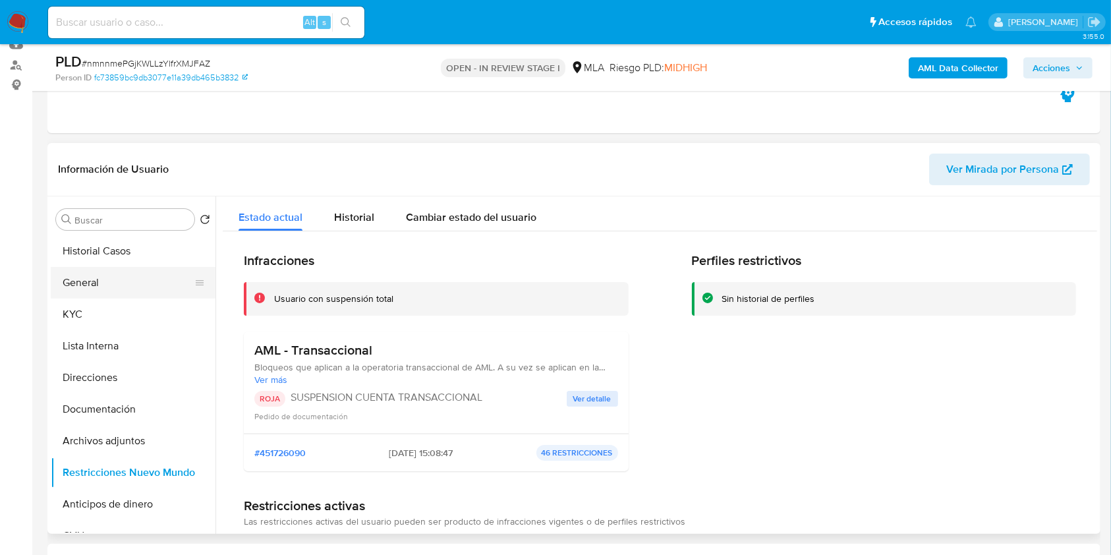
click at [140, 287] on button "General" at bounding box center [128, 283] width 154 height 32
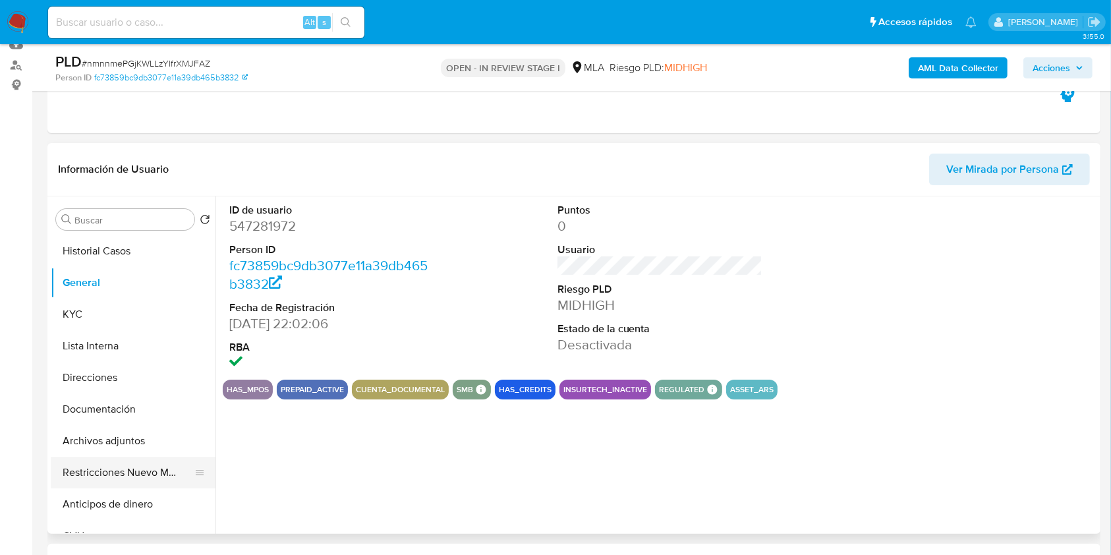
click at [123, 461] on button "Restricciones Nuevo Mundo" at bounding box center [128, 473] width 154 height 32
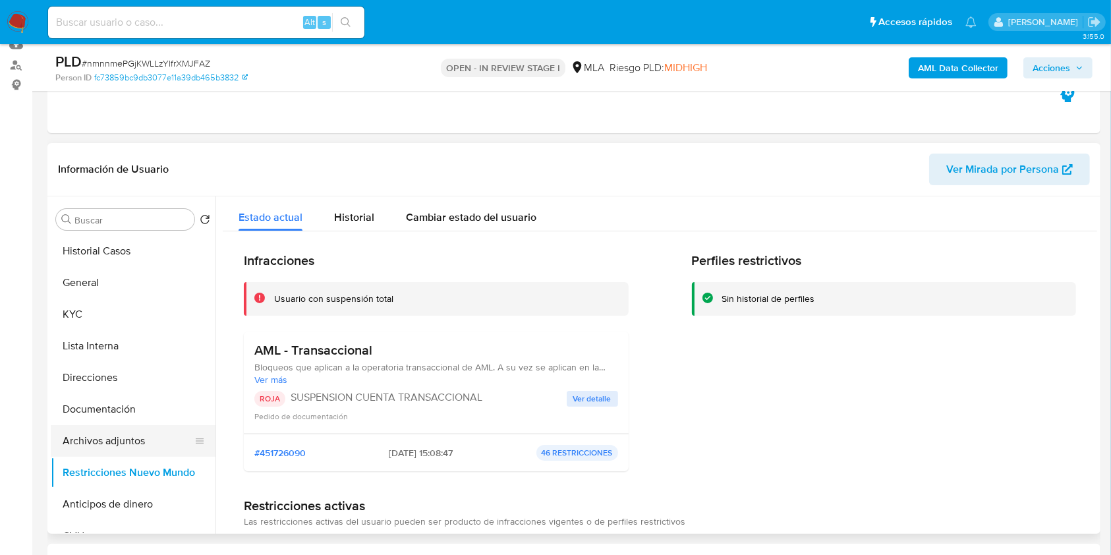
click at [114, 425] on button "Archivos adjuntos" at bounding box center [128, 441] width 154 height 32
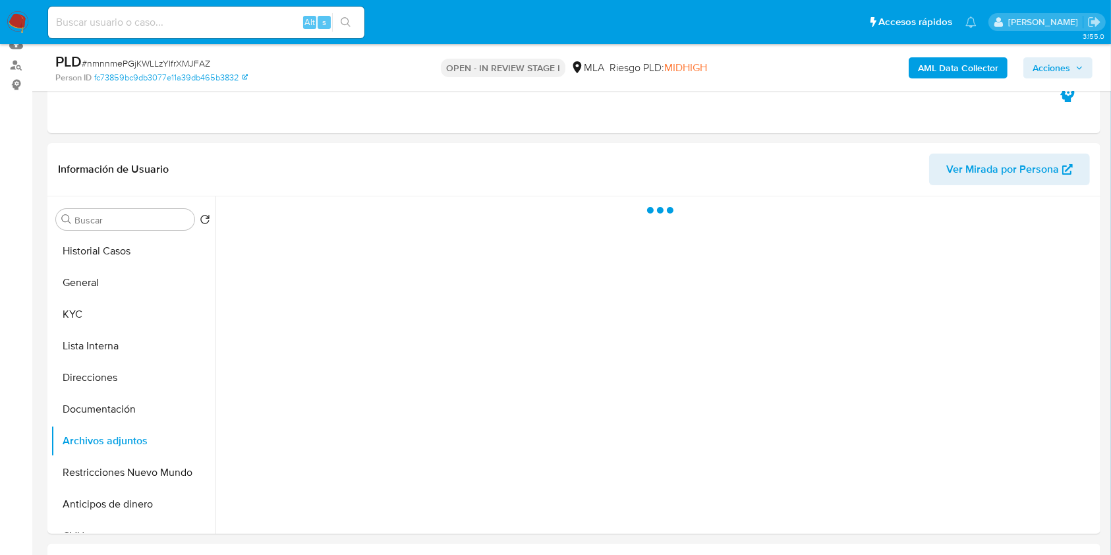
click at [1068, 64] on span "Acciones" at bounding box center [1052, 67] width 38 height 21
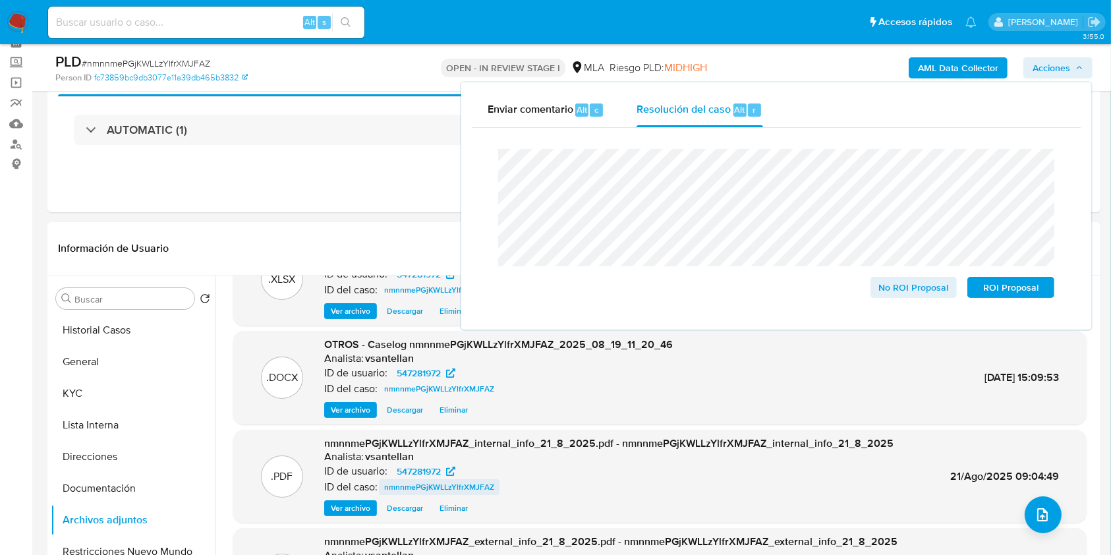
scroll to position [74, 0]
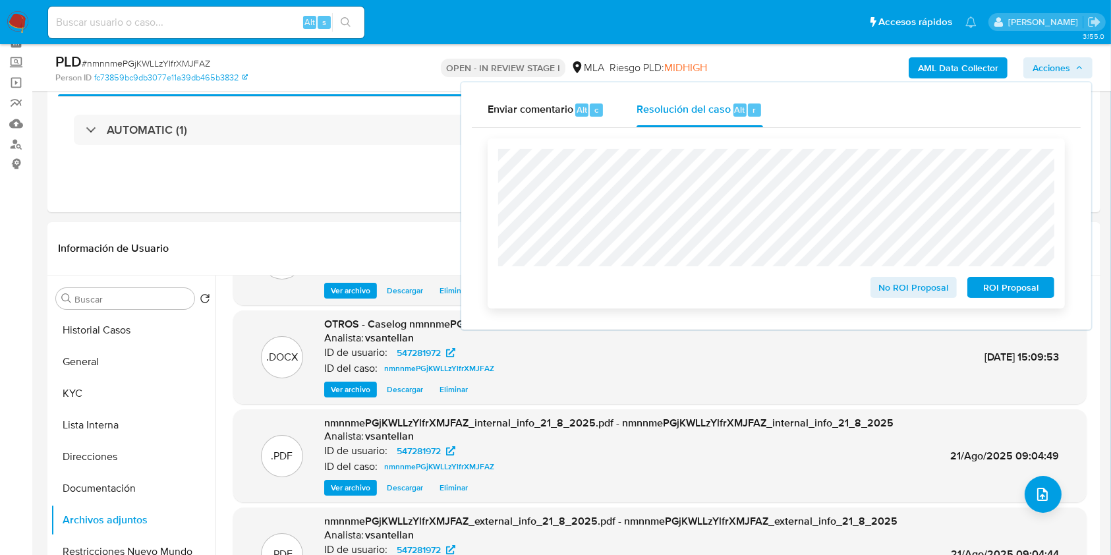
click at [1034, 289] on span "ROI Proposal" at bounding box center [1011, 287] width 69 height 18
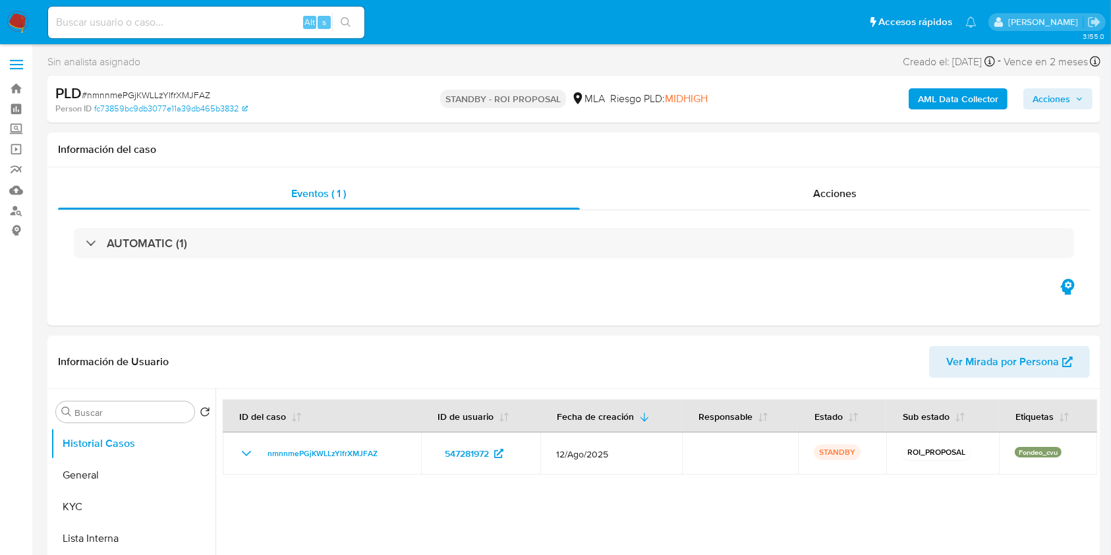
select select "10"
click at [726, 320] on div "Eventos ( 1 ) Acciones AUTOMATIC (1)" at bounding box center [573, 246] width 1053 height 158
